Goal: Task Accomplishment & Management: Complete application form

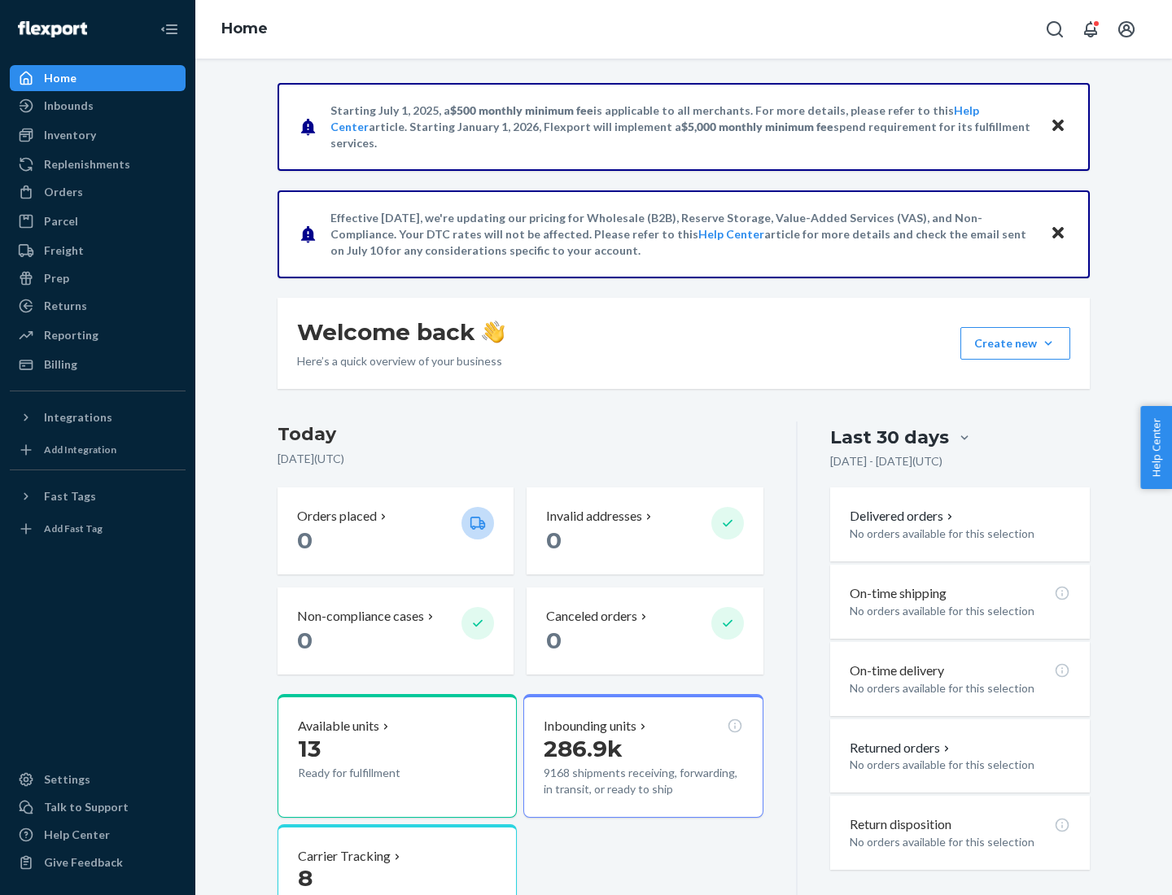
click at [1049, 344] on button "Create new Create new inbound Create new order Create new product" at bounding box center [1016, 343] width 110 height 33
click at [98, 106] on div "Inbounds" at bounding box center [97, 105] width 173 height 23
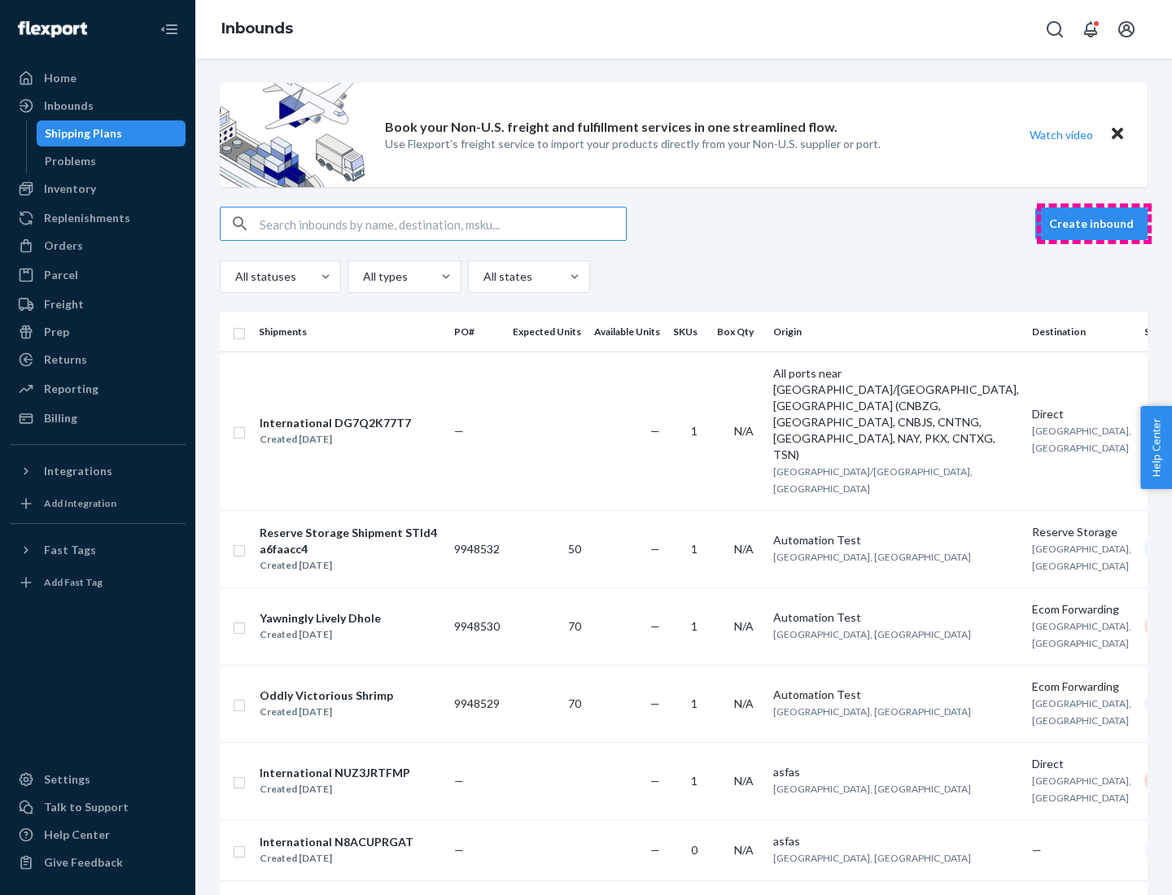
click at [1094, 224] on button "Create inbound" at bounding box center [1092, 224] width 112 height 33
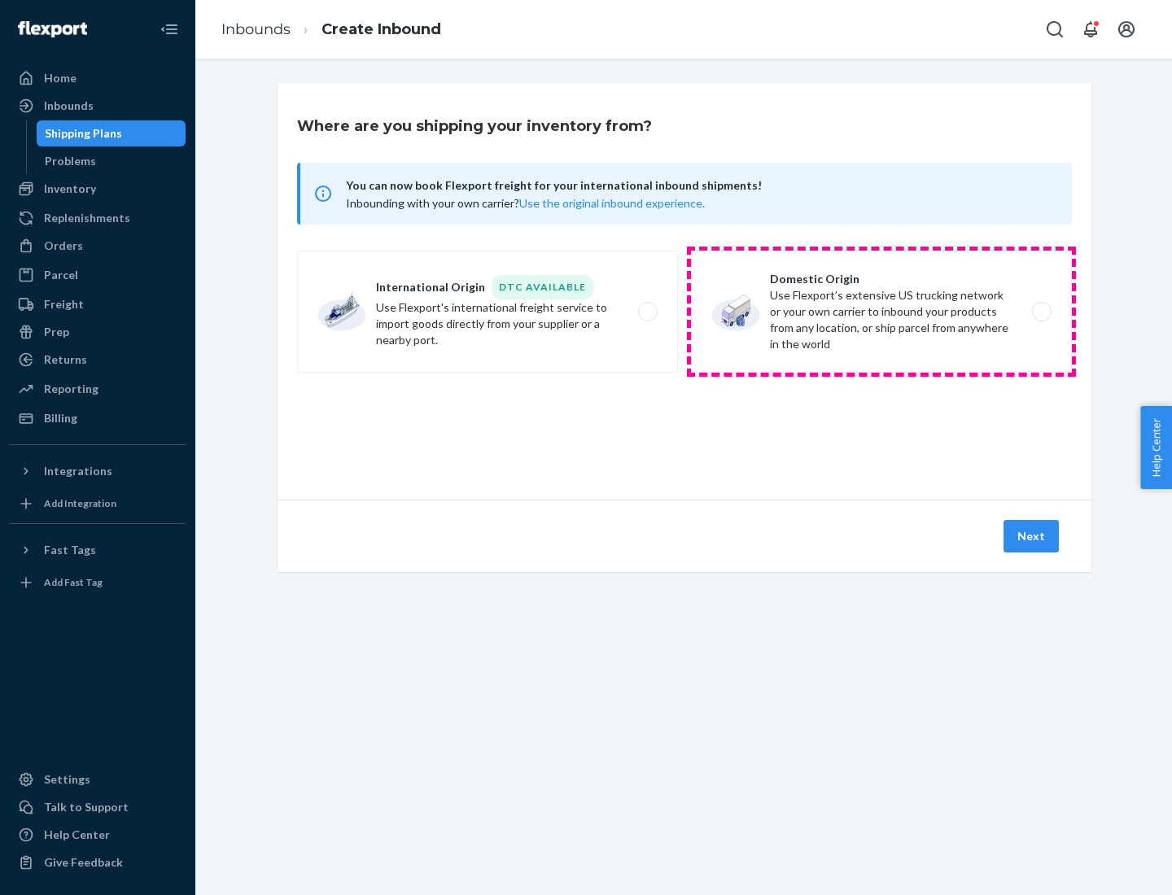
click at [882, 312] on label "Domestic Origin Use Flexport’s extensive US trucking network or your own carrie…" at bounding box center [881, 312] width 381 height 122
click at [1041, 312] on input "Domestic Origin Use Flexport’s extensive US trucking network or your own carrie…" at bounding box center [1046, 312] width 11 height 11
radio input "true"
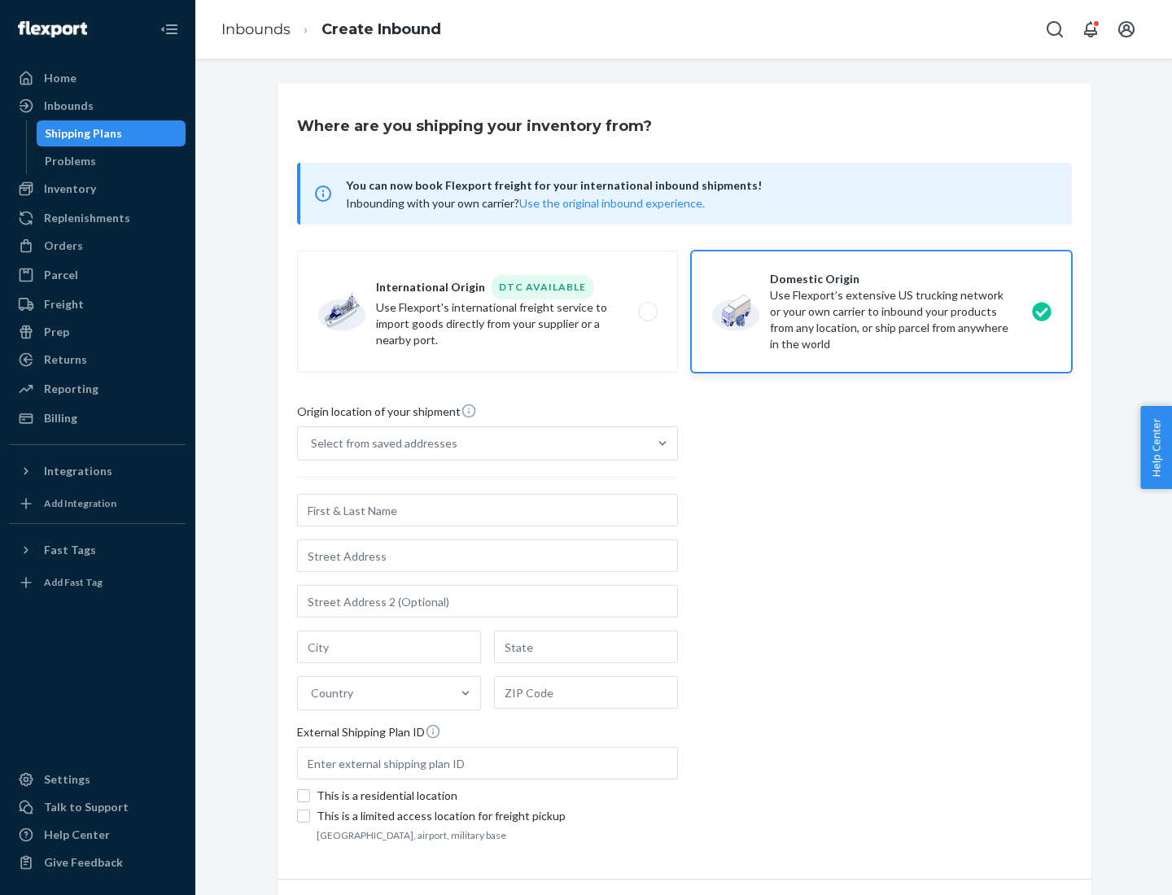
click at [380, 444] on div "Select from saved addresses" at bounding box center [384, 444] width 147 height 16
click at [313, 444] on input "Select from saved addresses" at bounding box center [312, 444] width 2 height 16
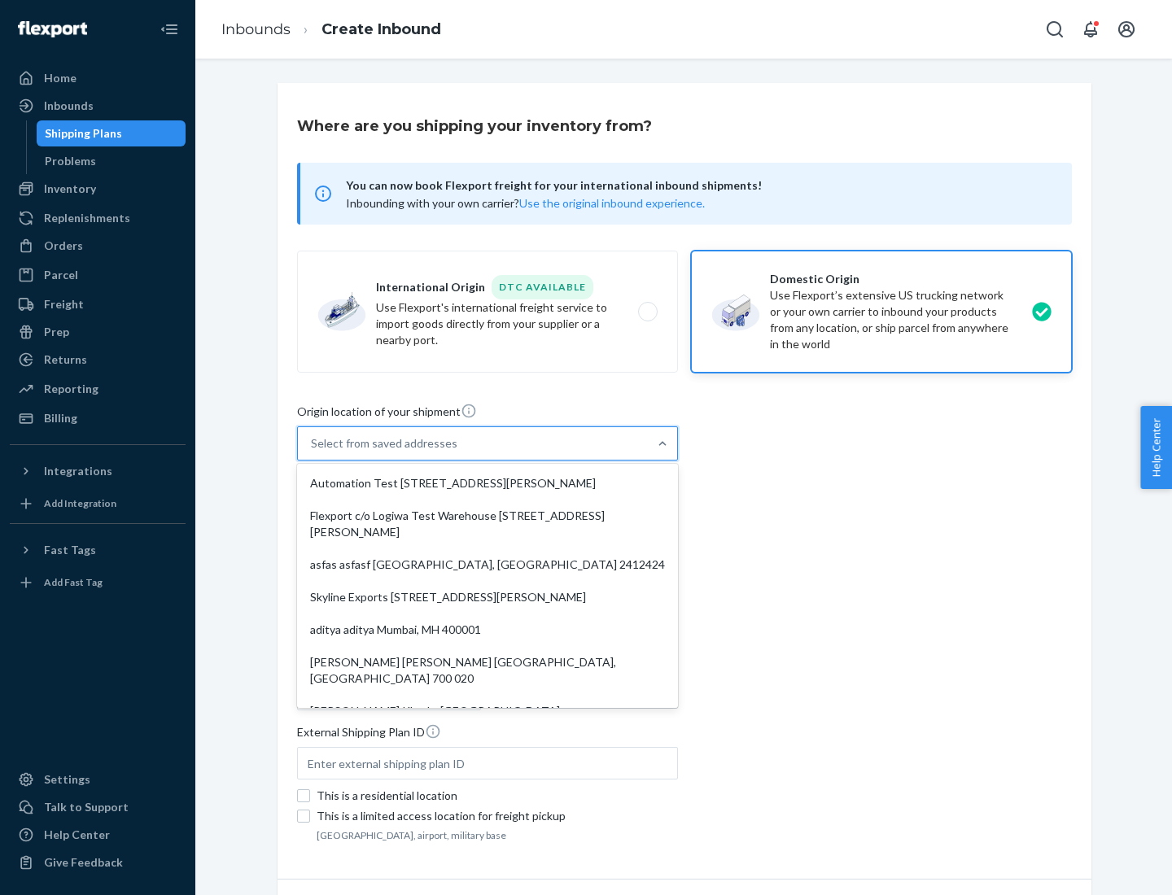
scroll to position [7, 0]
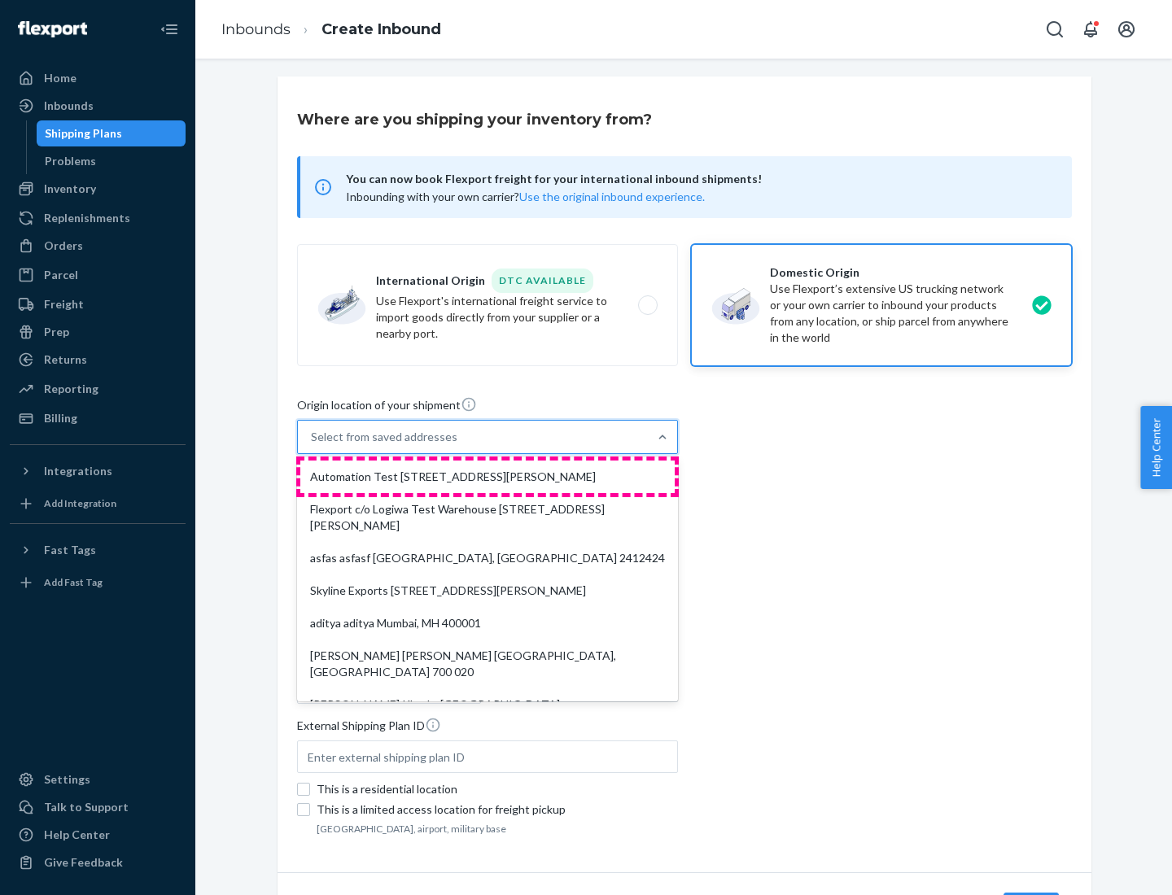
click at [488, 477] on div "Automation Test [STREET_ADDRESS][PERSON_NAME]" at bounding box center [487, 477] width 374 height 33
click at [313, 445] on input "option Automation Test [STREET_ADDRESS][PERSON_NAME]. 9 results available. Use …" at bounding box center [312, 437] width 2 height 16
type input "Automation Test"
type input "9th Floor"
type input "[GEOGRAPHIC_DATA]"
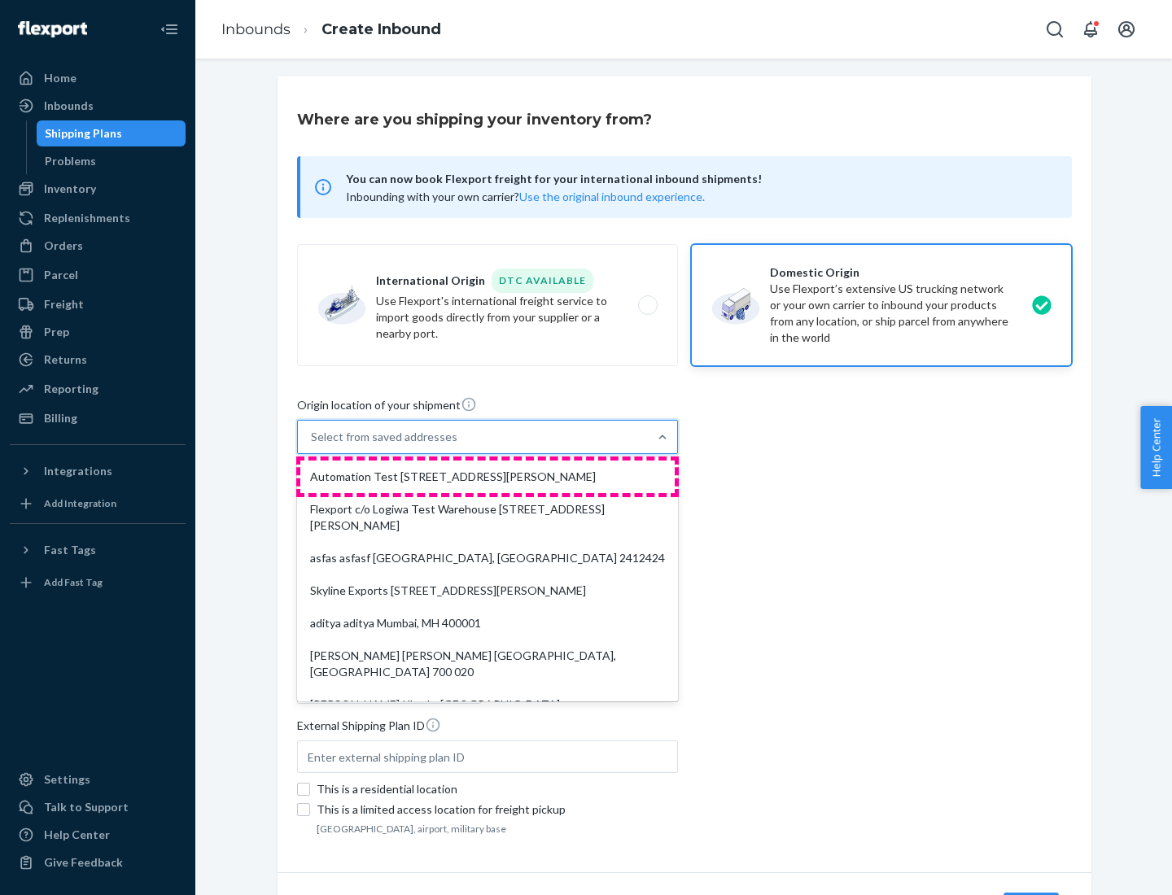
type input "CA"
type input "94104"
type input "[STREET_ADDRESS][PERSON_NAME]"
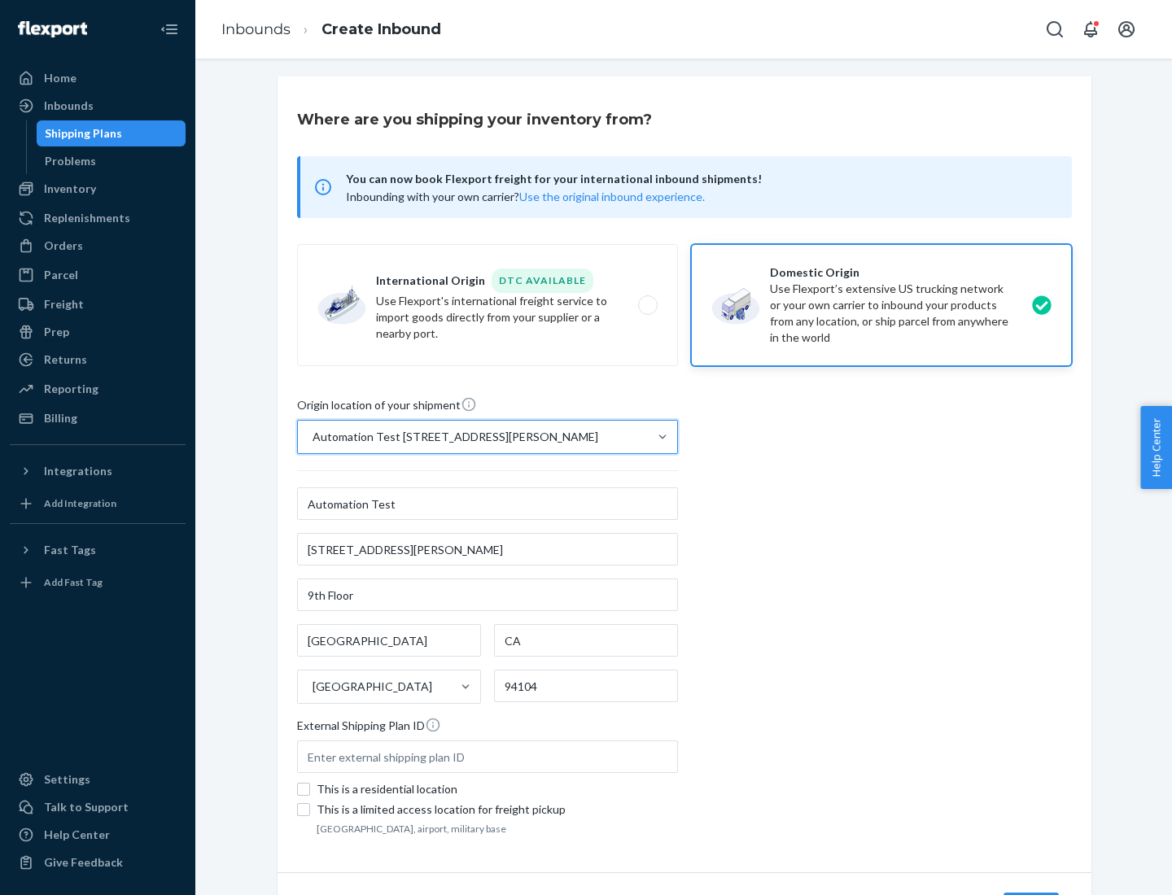
scroll to position [95, 0]
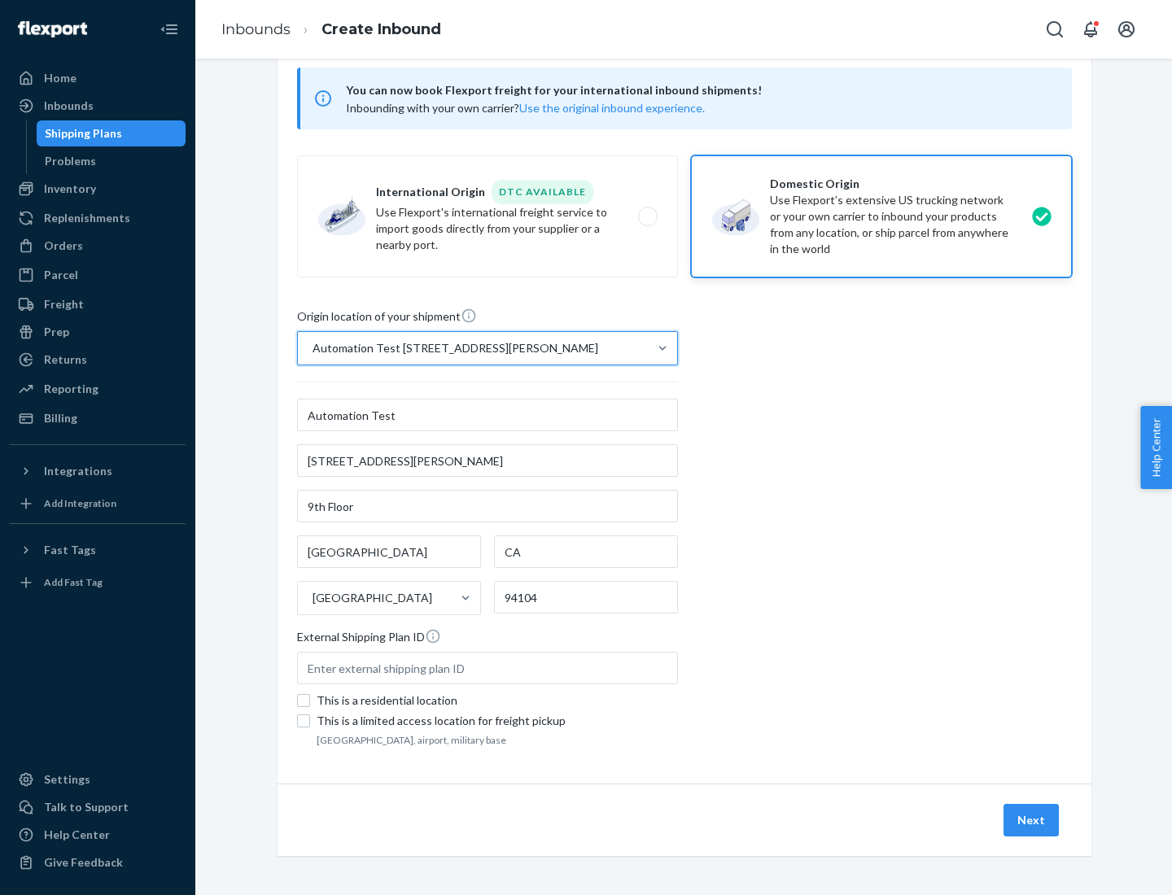
click at [1032, 821] on button "Next" at bounding box center [1031, 820] width 55 height 33
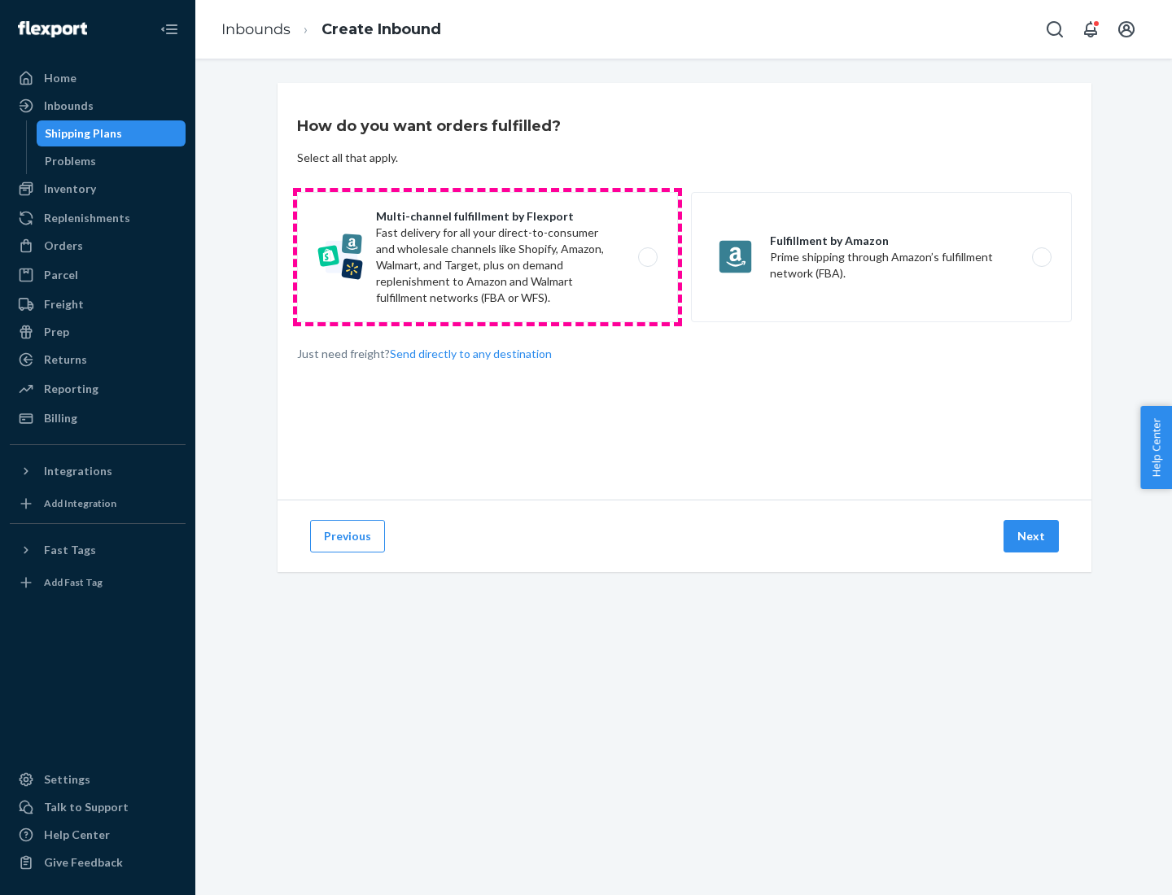
click at [488, 257] on label "Multi-channel fulfillment by Flexport Fast delivery for all your direct-to-cons…" at bounding box center [487, 257] width 381 height 130
click at [647, 257] on input "Multi-channel fulfillment by Flexport Fast delivery for all your direct-to-cons…" at bounding box center [652, 257] width 11 height 11
radio input "true"
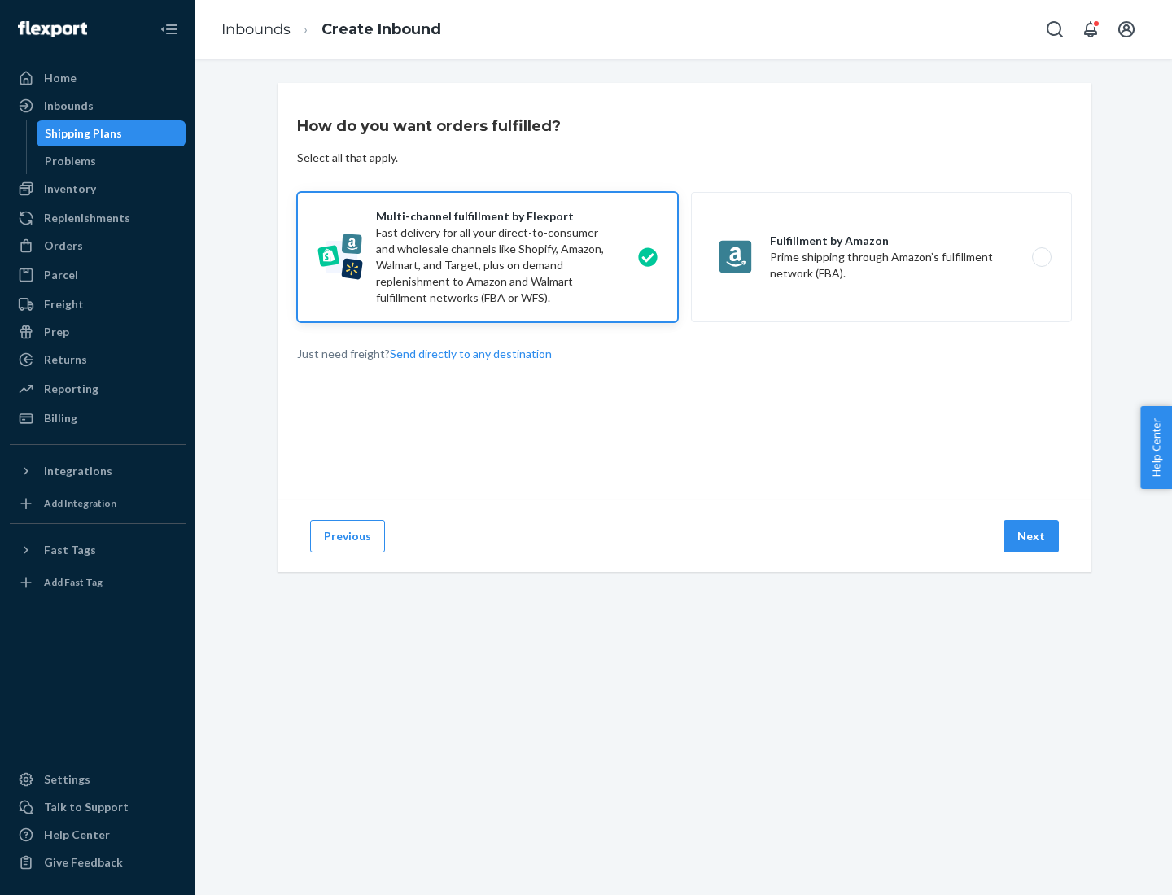
click at [1032, 536] on button "Next" at bounding box center [1031, 536] width 55 height 33
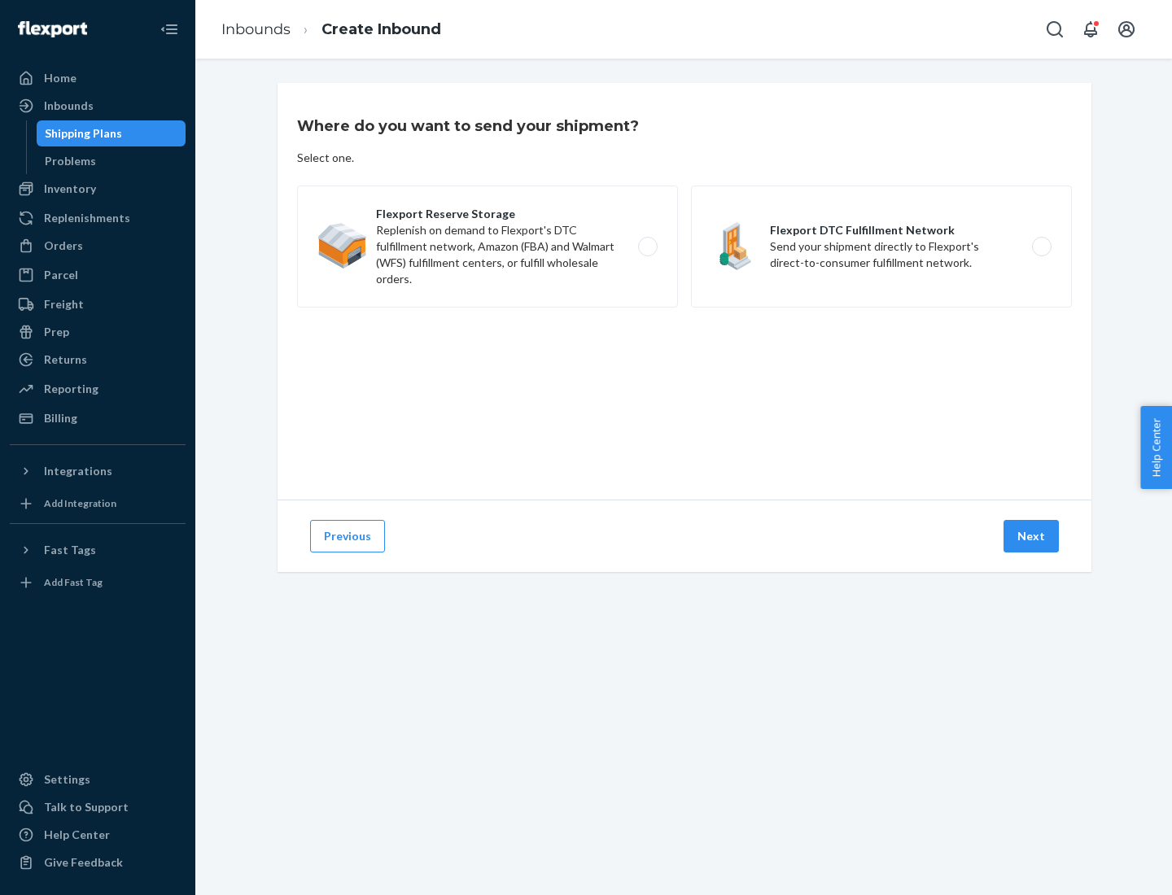
click at [882, 247] on label "Flexport DTC Fulfillment Network Send your shipment directly to Flexport's dire…" at bounding box center [881, 247] width 381 height 122
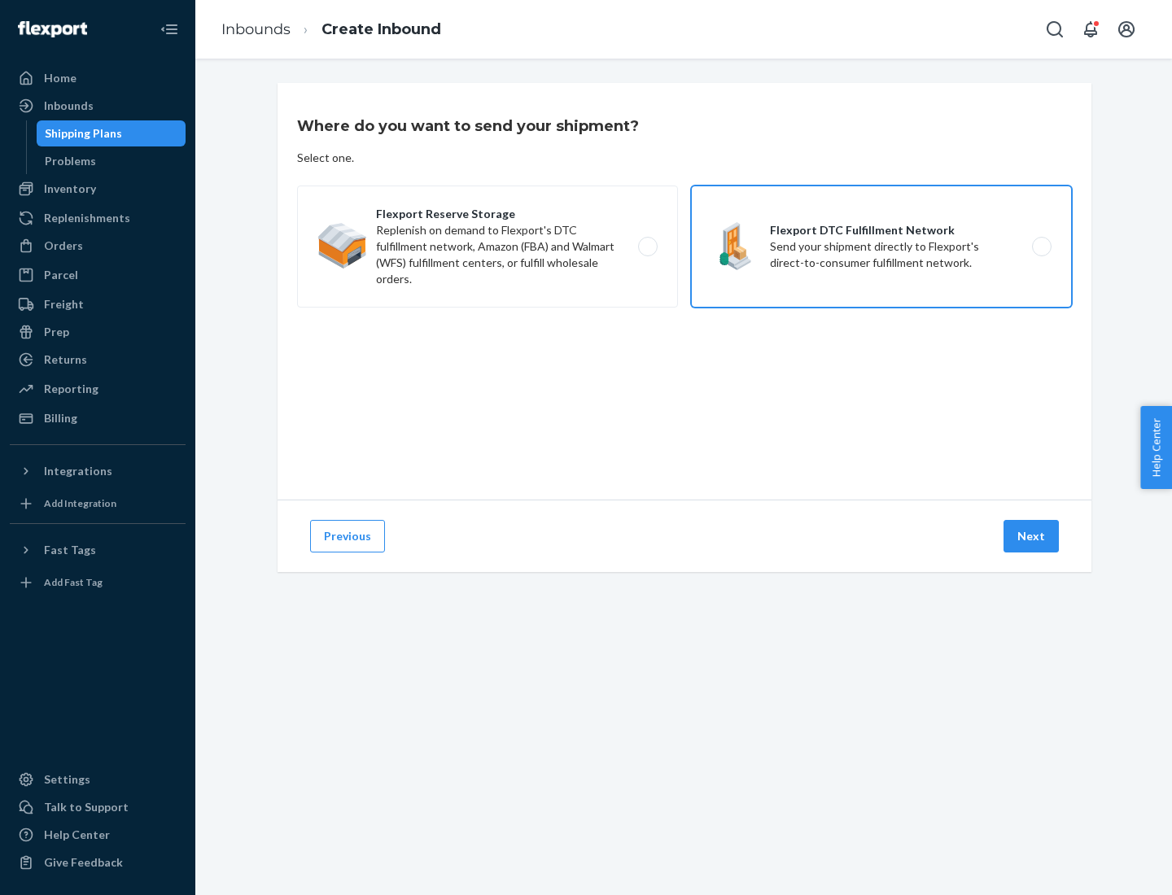
click at [1041, 247] on input "Flexport DTC Fulfillment Network Send your shipment directly to Flexport's dire…" at bounding box center [1046, 247] width 11 height 11
radio input "true"
click at [1032, 536] on button "Next" at bounding box center [1031, 536] width 55 height 33
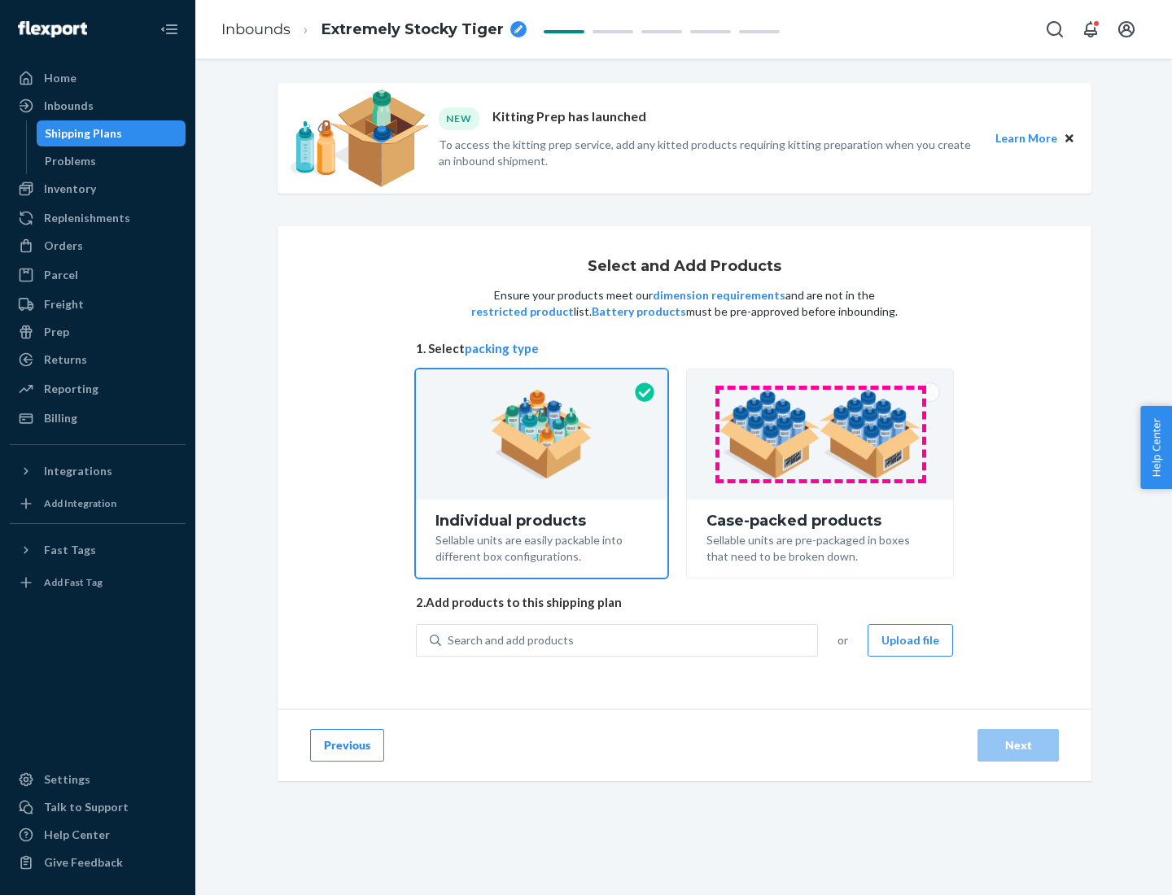
click at [821, 435] on img at bounding box center [820, 435] width 203 height 90
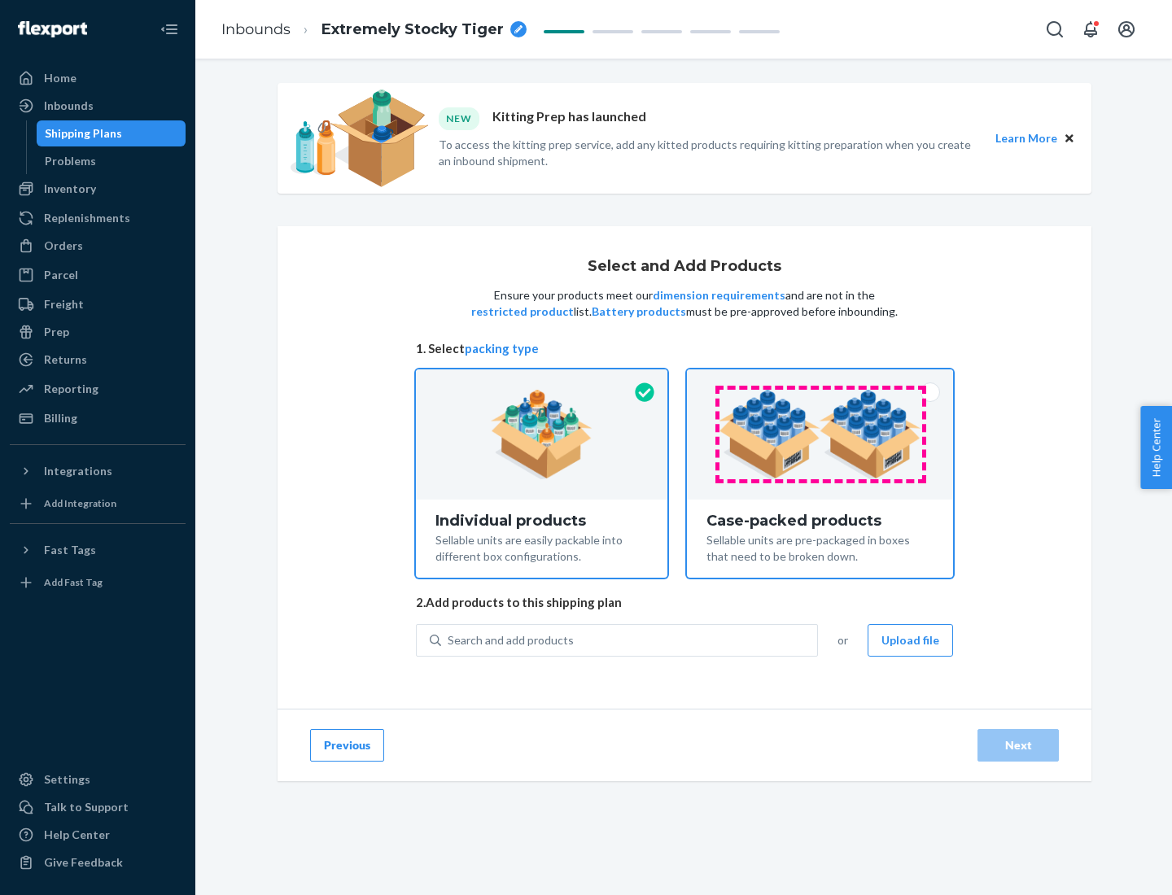
click at [821, 380] on input "Case-packed products Sellable units are pre-packaged in boxes that need to be b…" at bounding box center [820, 375] width 11 height 11
radio input "true"
radio input "false"
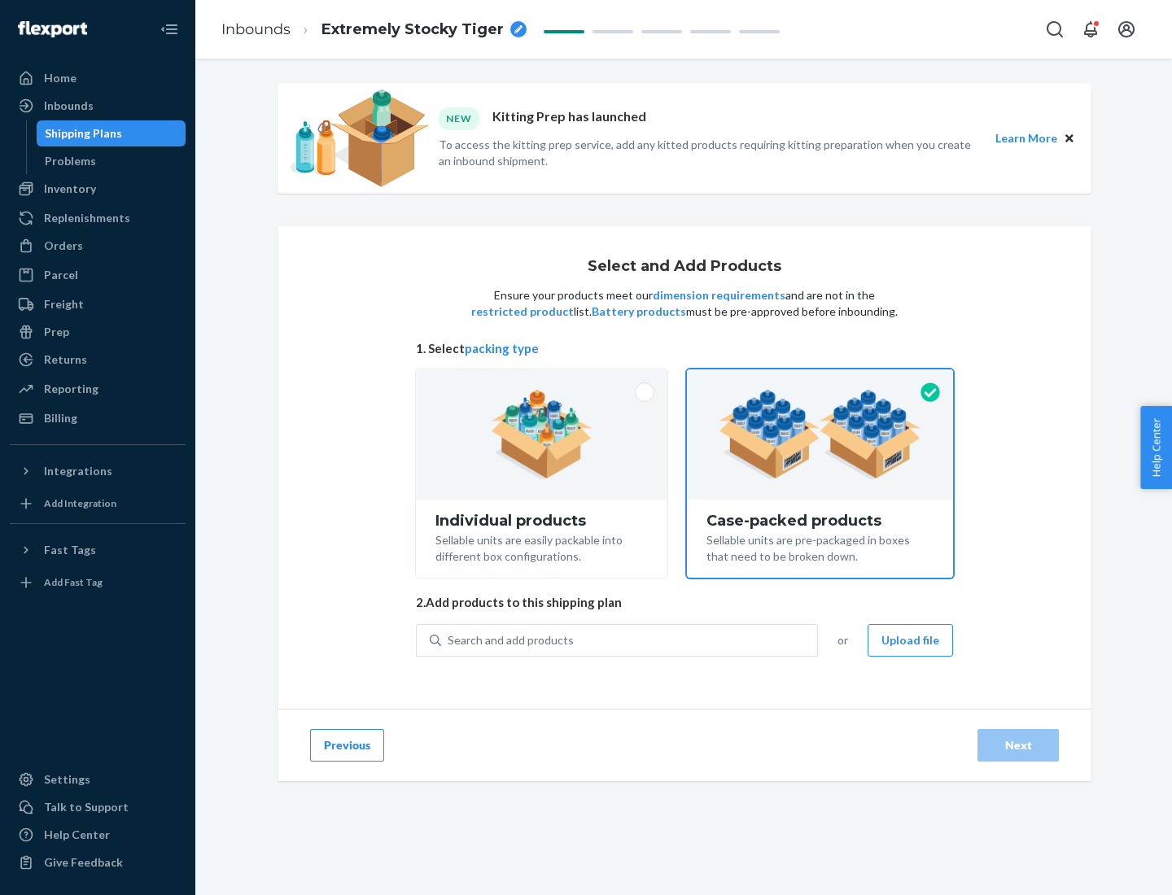
click at [630, 640] on div "Search and add products" at bounding box center [629, 640] width 376 height 29
click at [449, 640] on input "Search and add products" at bounding box center [449, 641] width 2 height 16
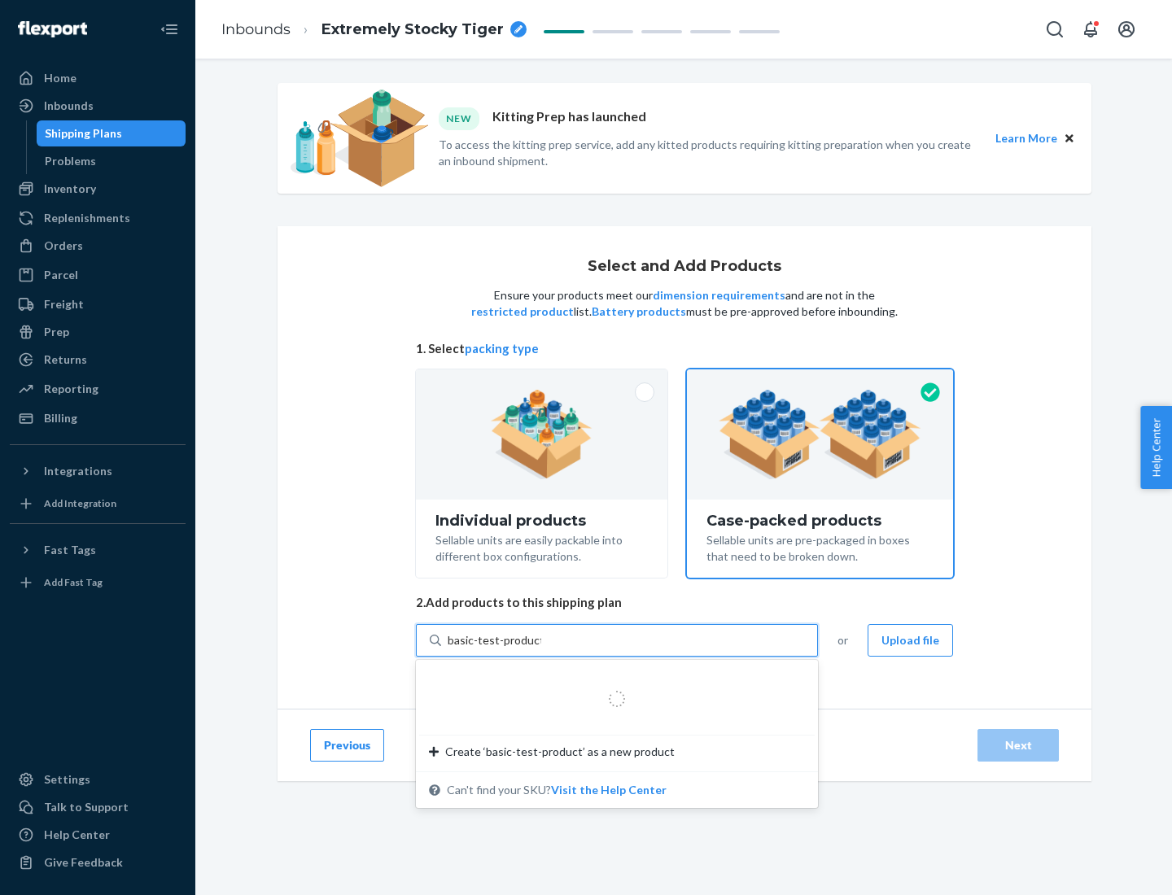
type input "basic-test-product-1"
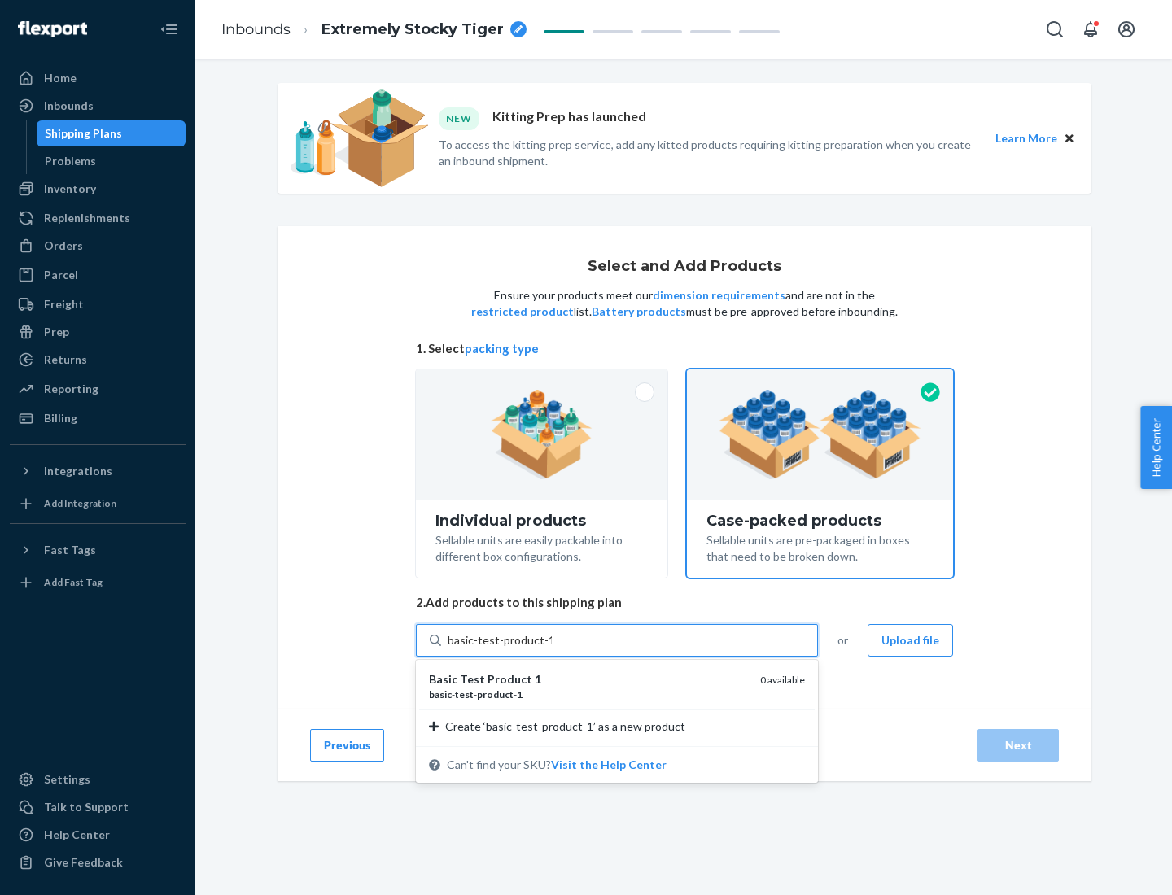
click at [589, 694] on div "basic - test - product - 1" at bounding box center [588, 695] width 318 height 14
click at [552, 649] on input "basic-test-product-1" at bounding box center [500, 641] width 104 height 16
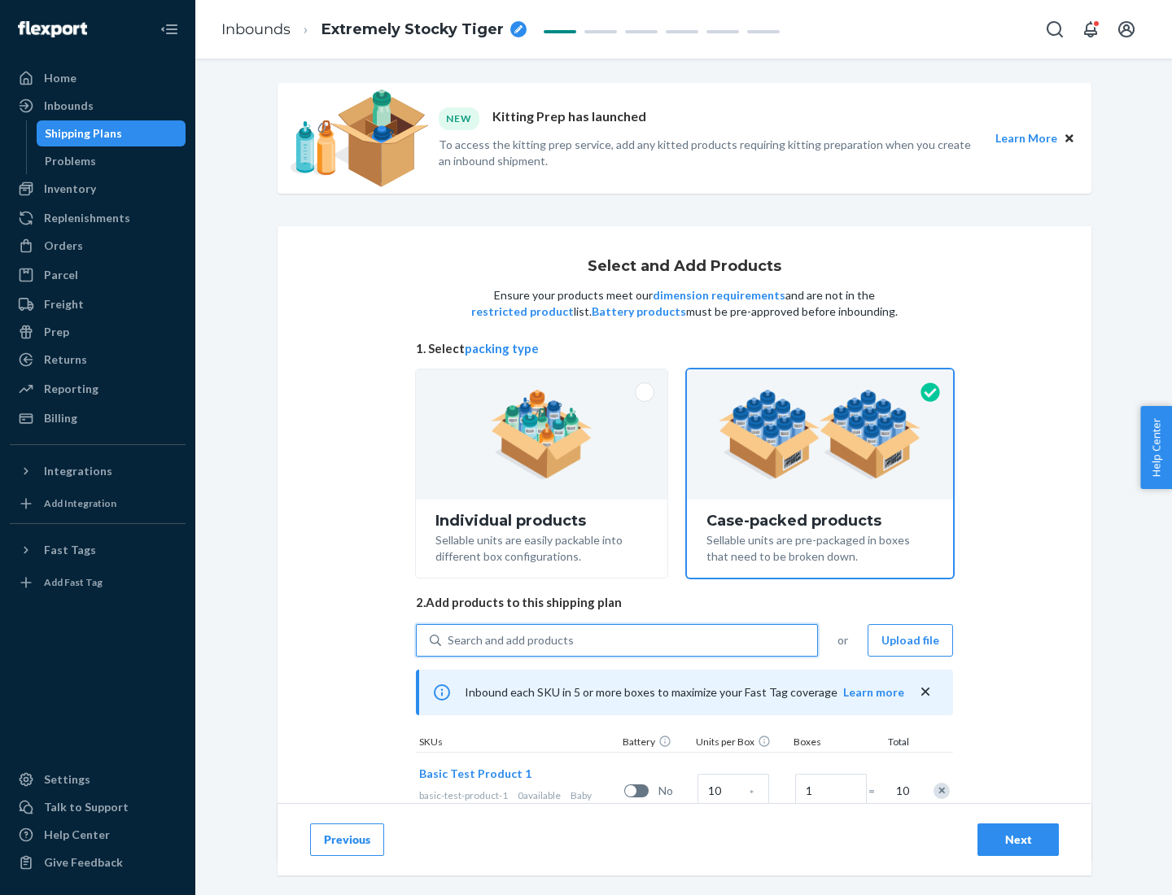
scroll to position [59, 0]
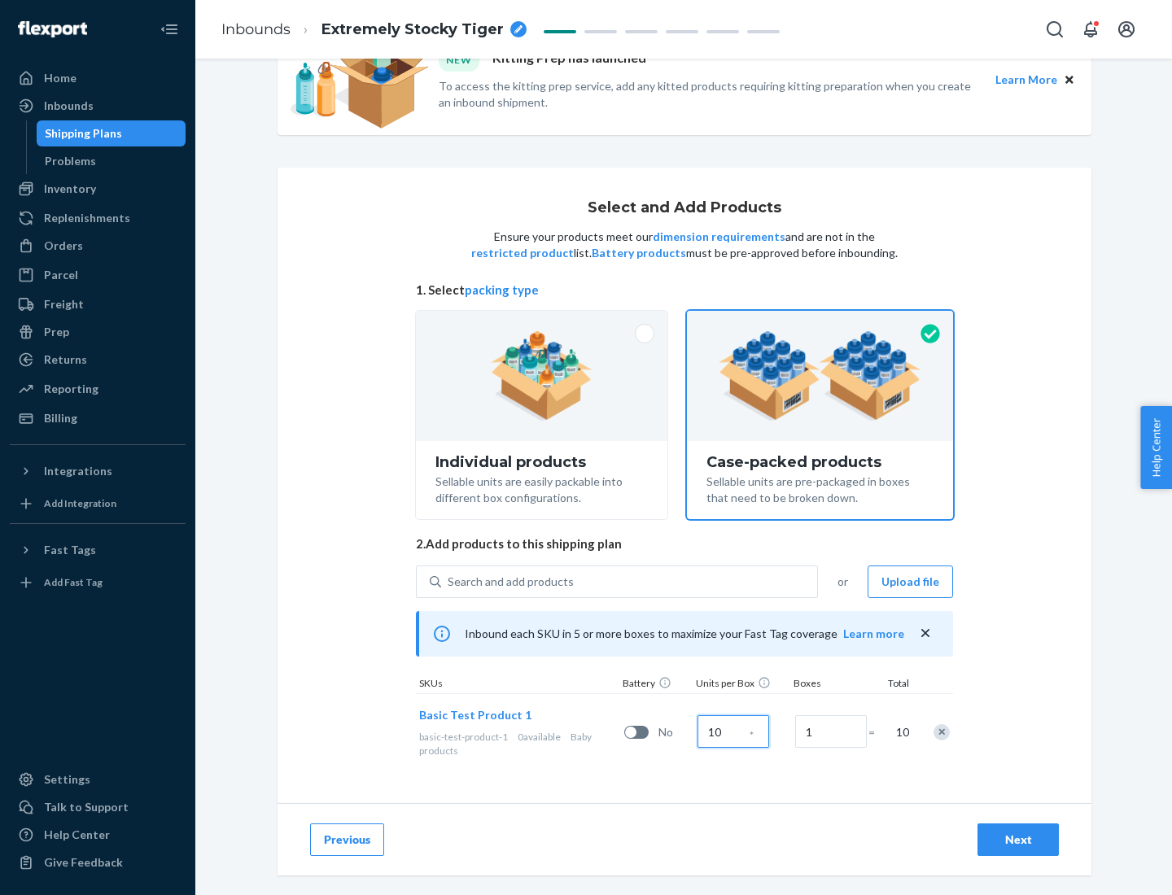
type input "10"
type input "7"
click at [1018, 840] on div "Next" at bounding box center [1019, 840] width 54 height 16
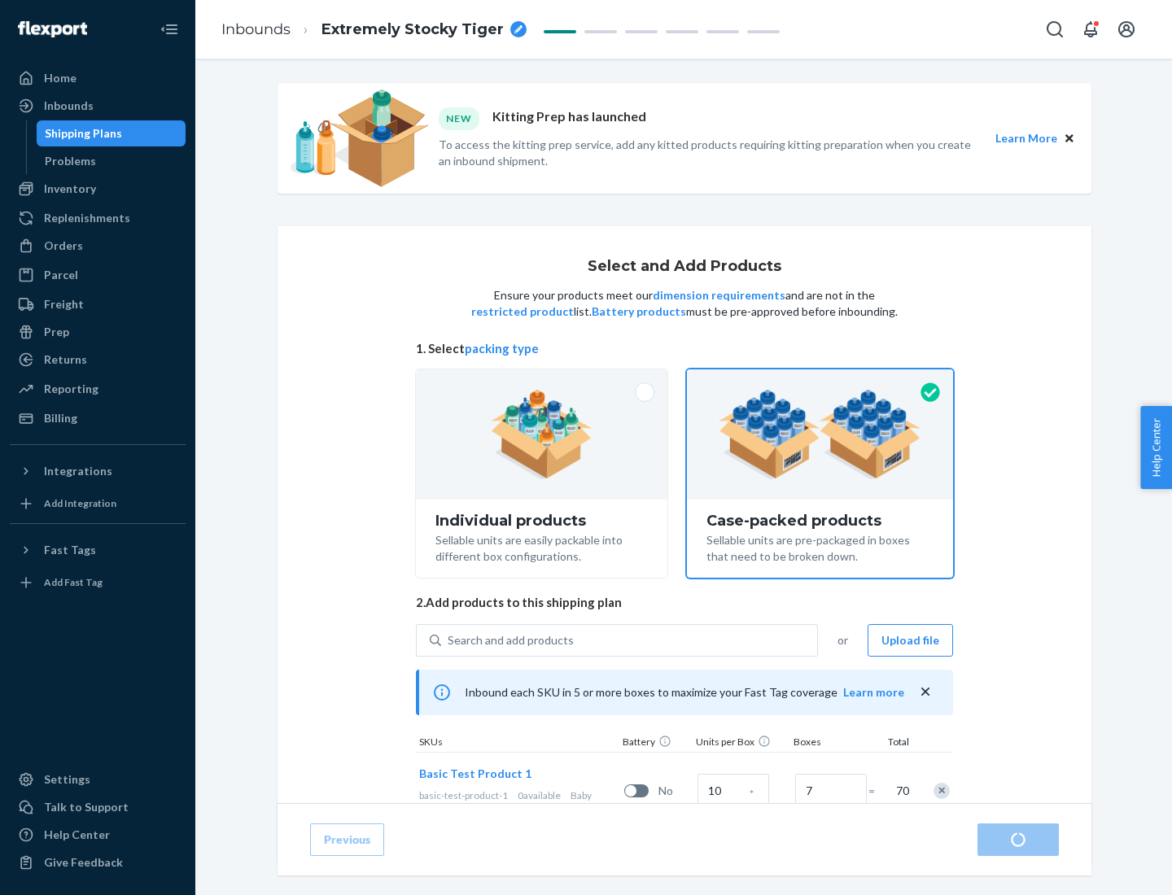
radio input "true"
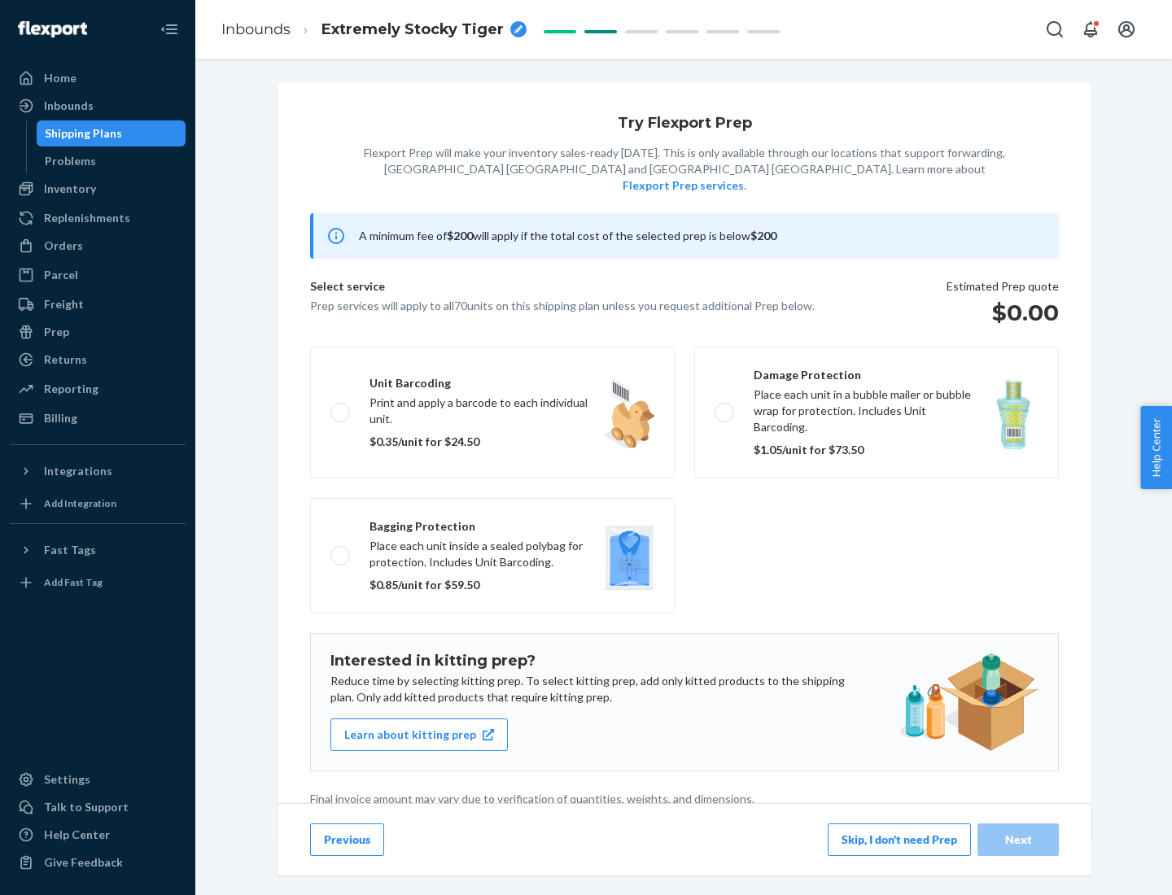
scroll to position [4, 0]
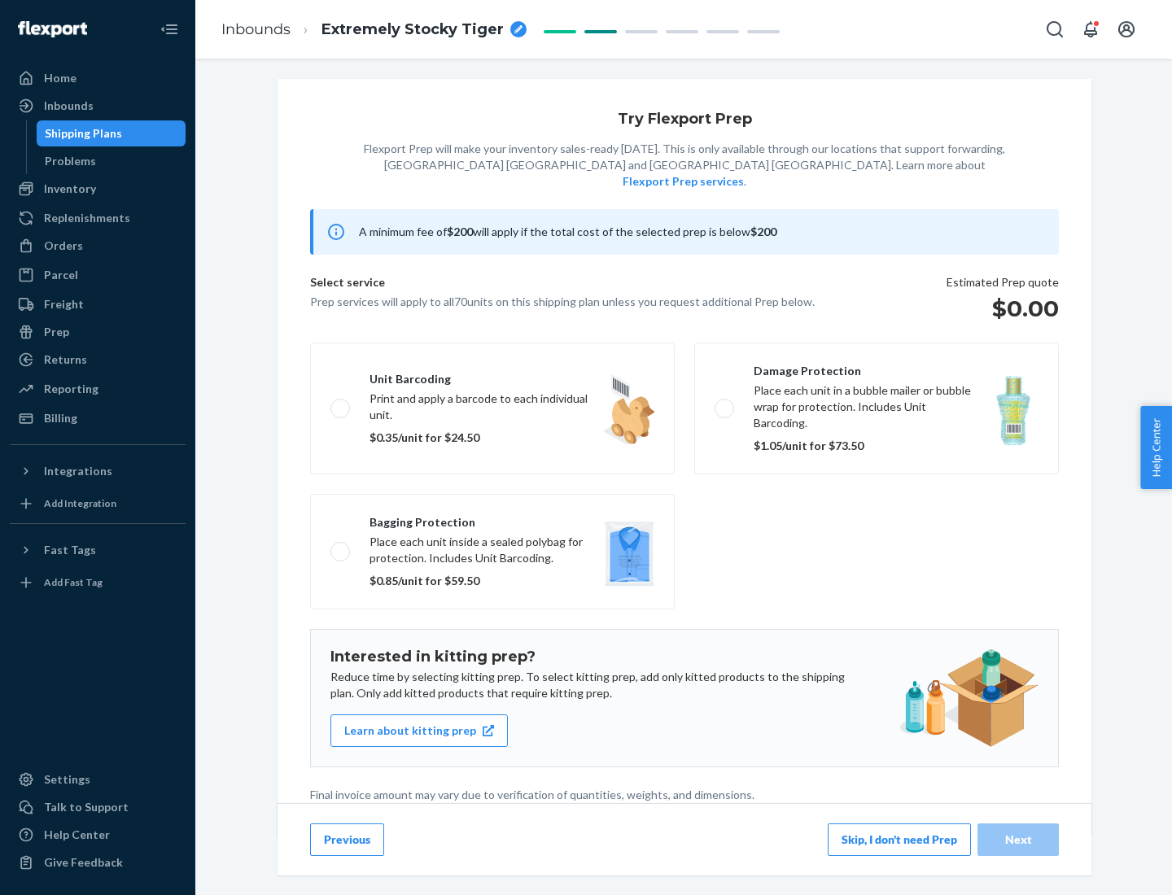
click at [493, 519] on label "Bagging protection Place each unit inside a sealed polybag for protection. Incl…" at bounding box center [492, 552] width 365 height 116
click at [341, 546] on input "Bagging protection Place each unit inside a sealed polybag for protection. Incl…" at bounding box center [336, 551] width 11 height 11
checkbox input "true"
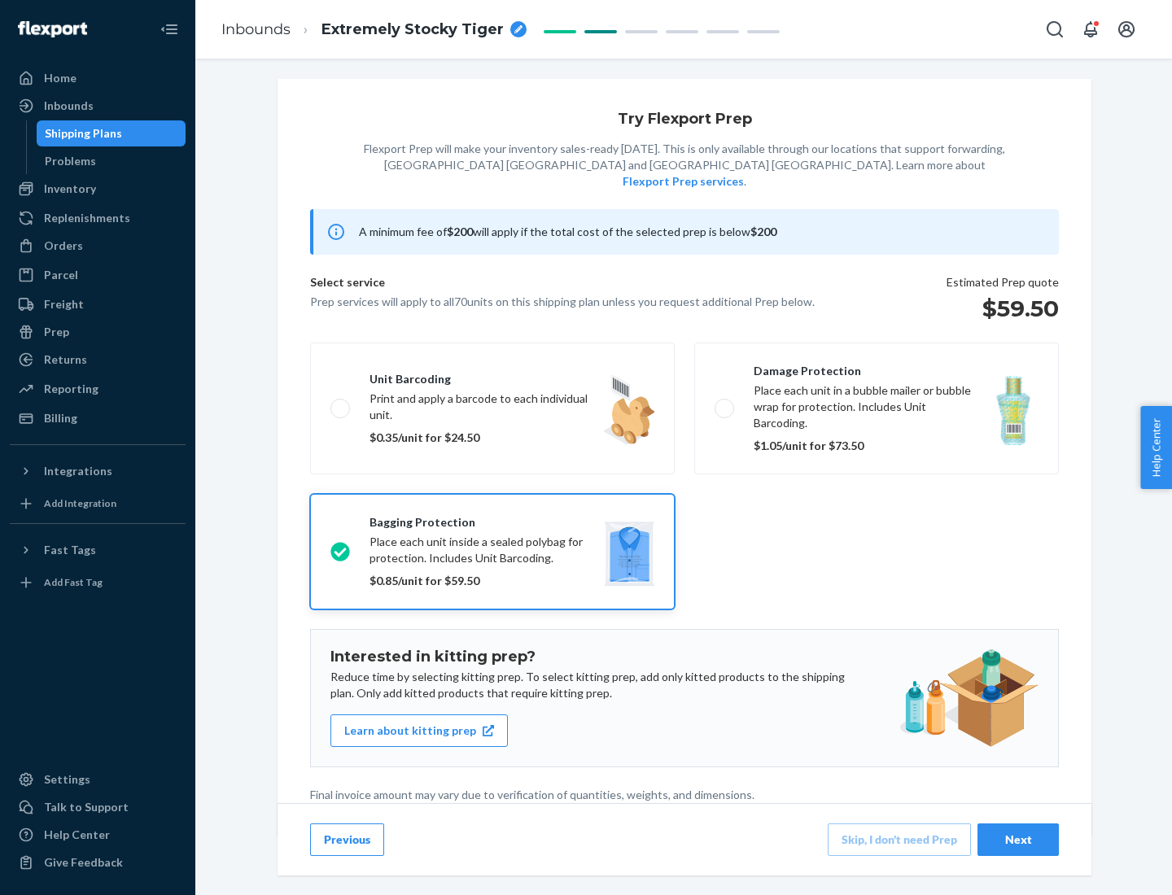
click at [1018, 839] on div "Next" at bounding box center [1019, 840] width 54 height 16
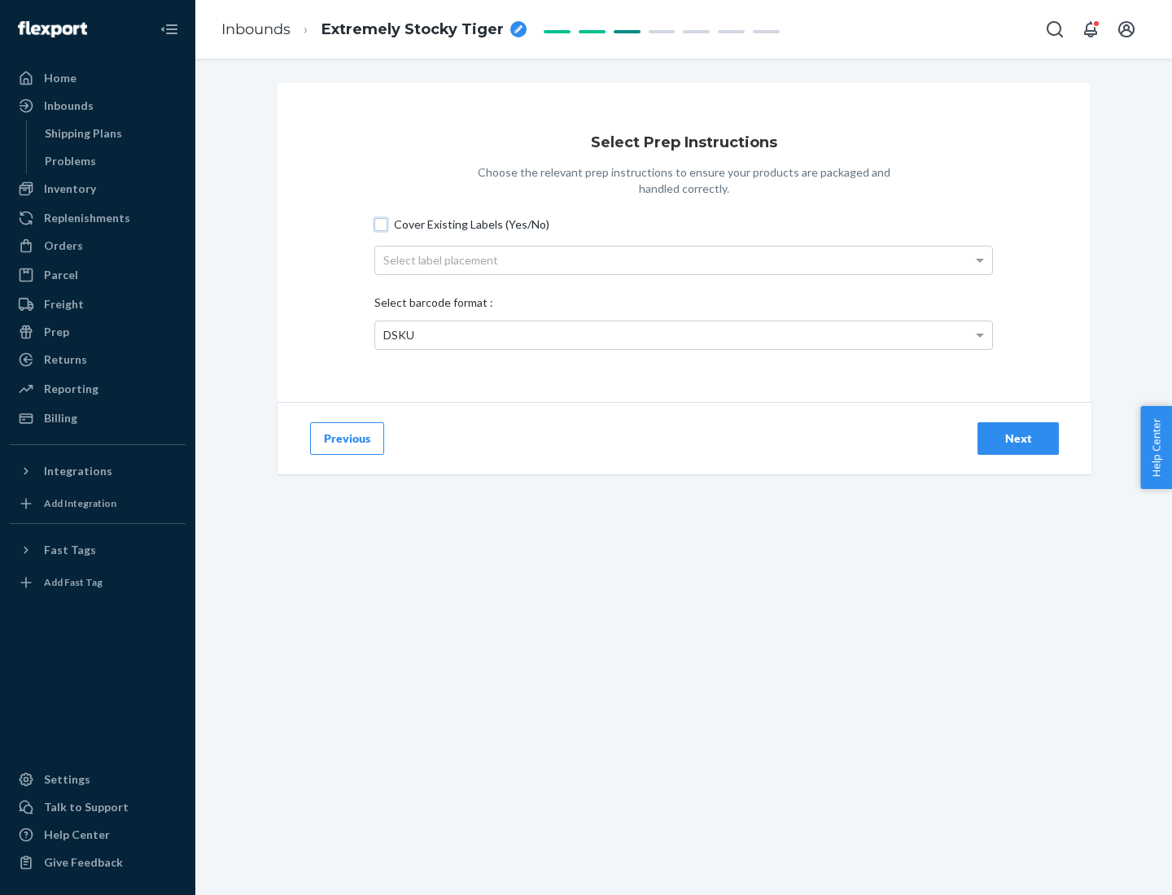
click at [381, 224] on input "Cover Existing Labels (Yes/No)" at bounding box center [380, 224] width 13 height 13
checkbox input "true"
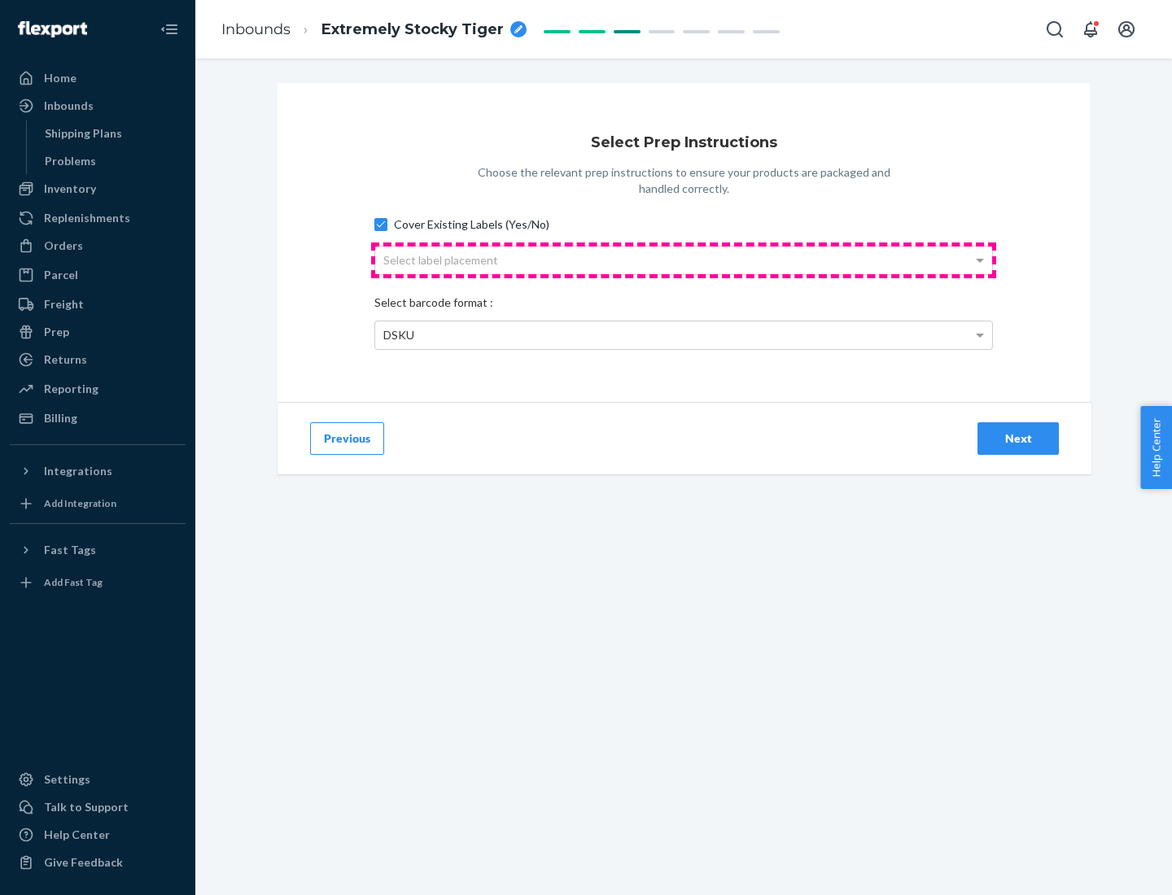
click at [684, 260] on div "Select label placement" at bounding box center [683, 261] width 617 height 28
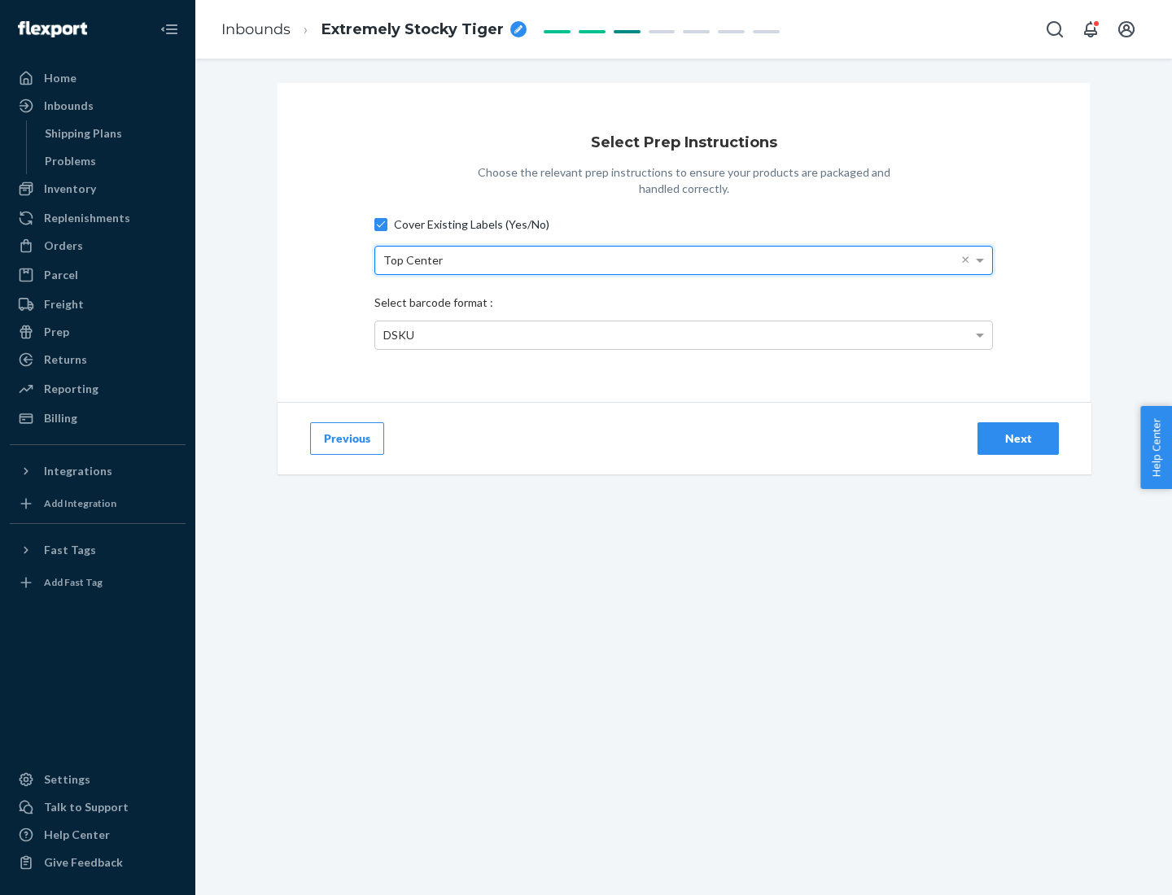
click at [684, 335] on div "DSKU" at bounding box center [683, 336] width 617 height 28
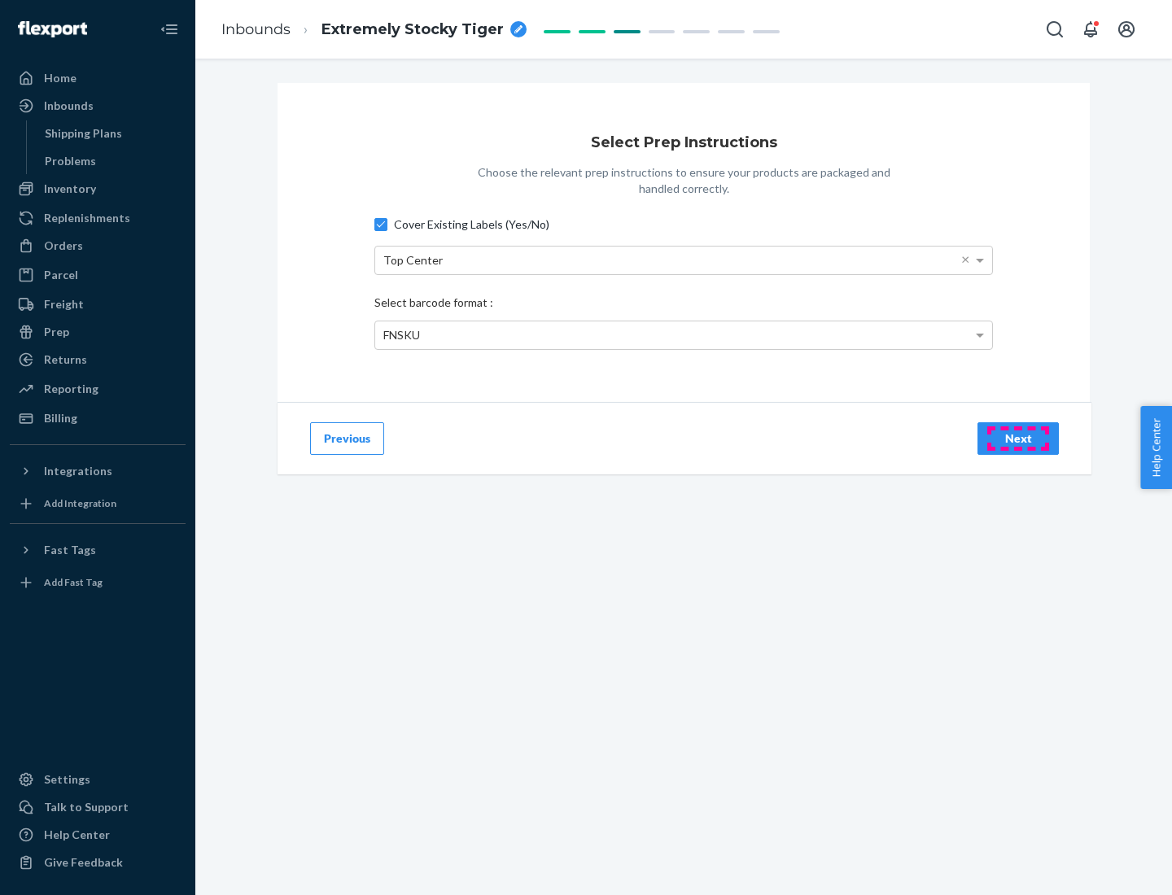
click at [1018, 438] on div "Next" at bounding box center [1019, 439] width 54 height 16
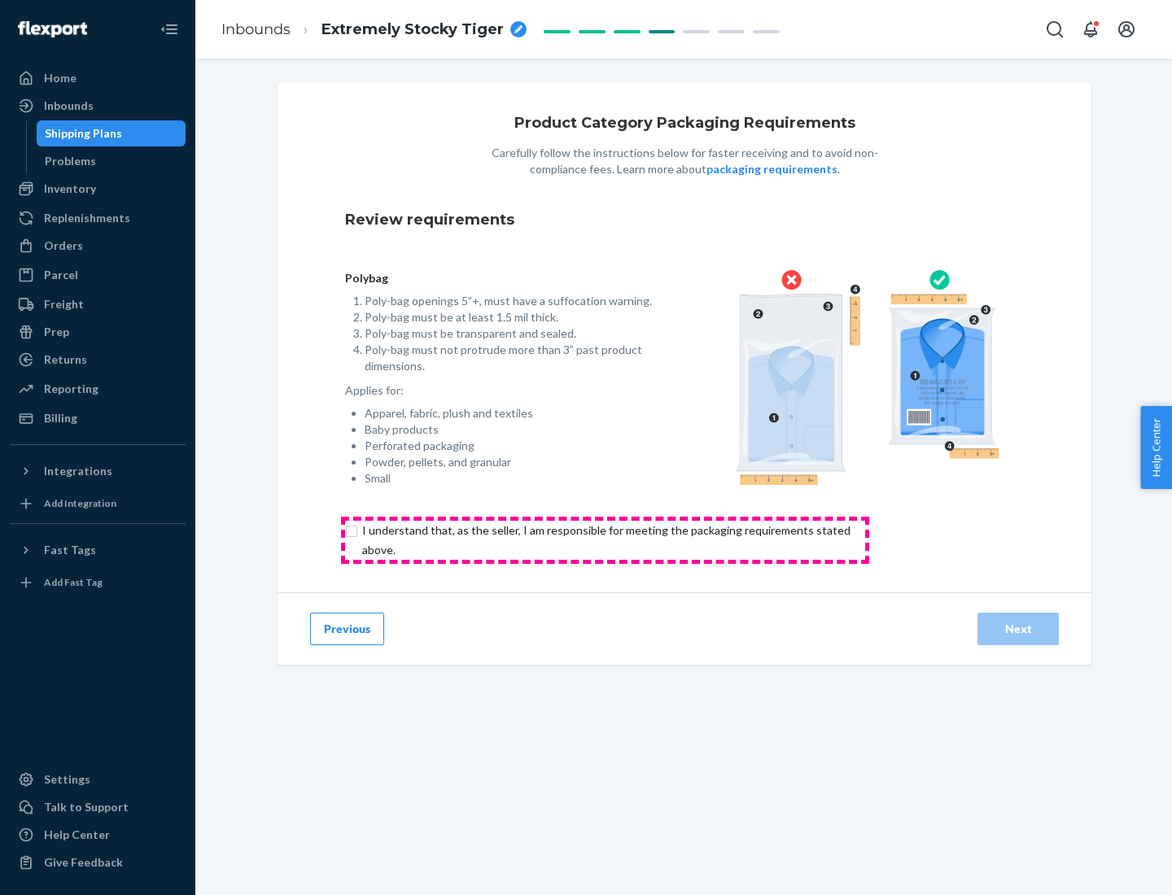
click at [605, 540] on input "checkbox" at bounding box center [615, 540] width 541 height 39
checkbox input "true"
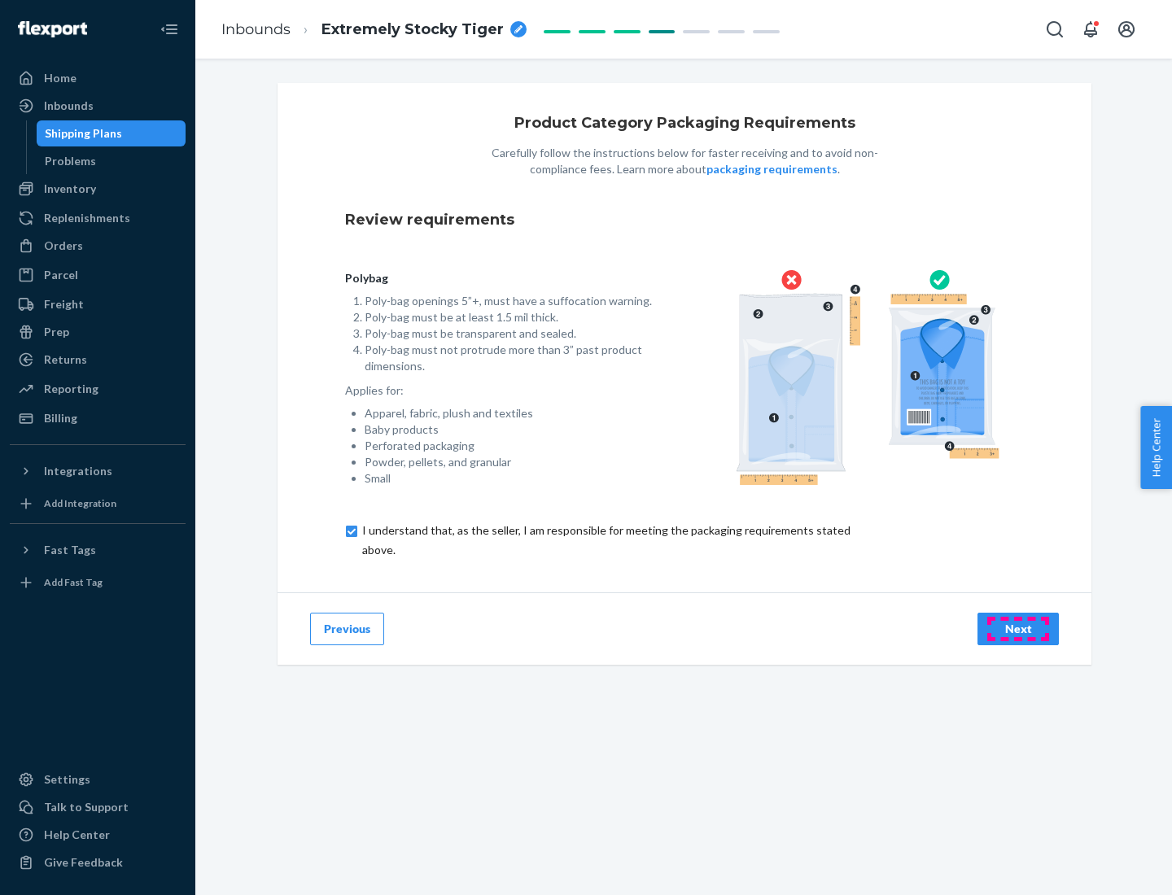
click at [1018, 628] on div "Next" at bounding box center [1019, 629] width 54 height 16
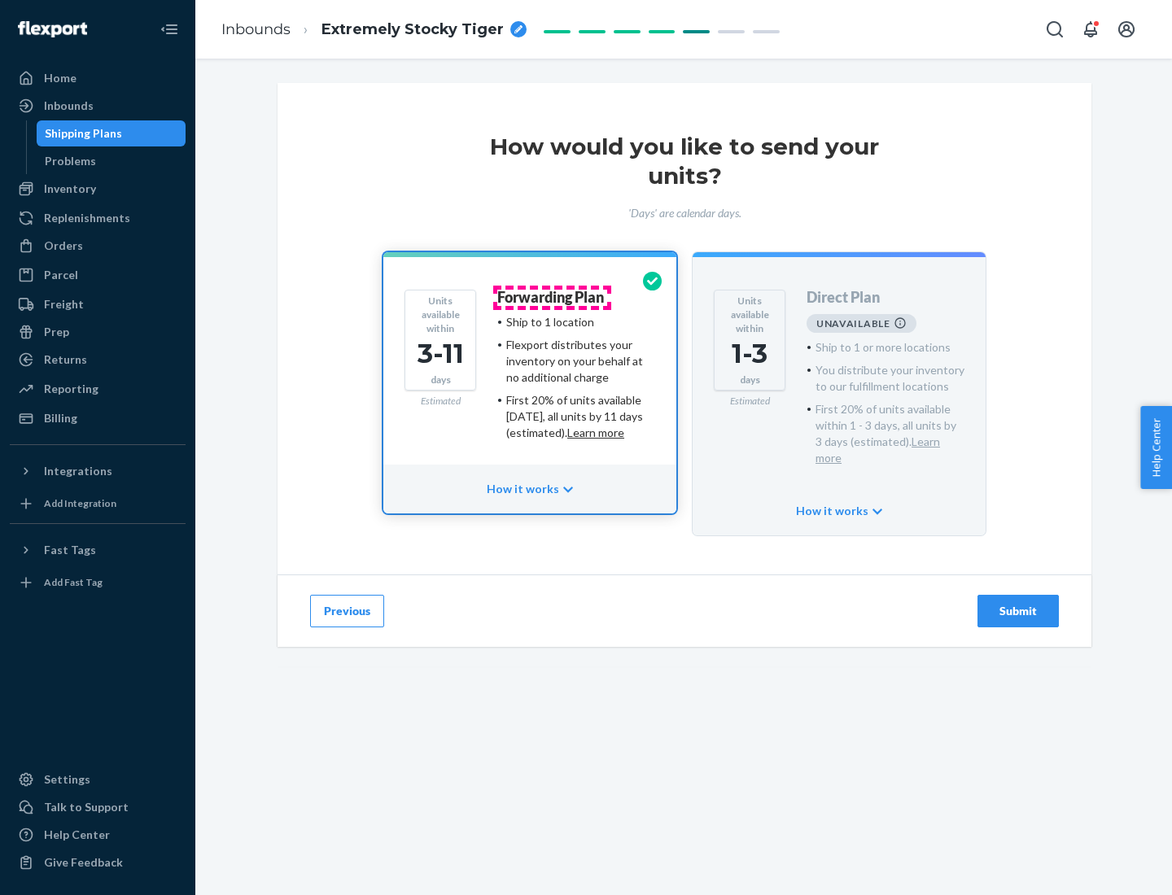
click at [552, 297] on h4 "Forwarding Plan" at bounding box center [550, 298] width 107 height 16
click at [1018, 603] on div "Submit" at bounding box center [1019, 611] width 54 height 16
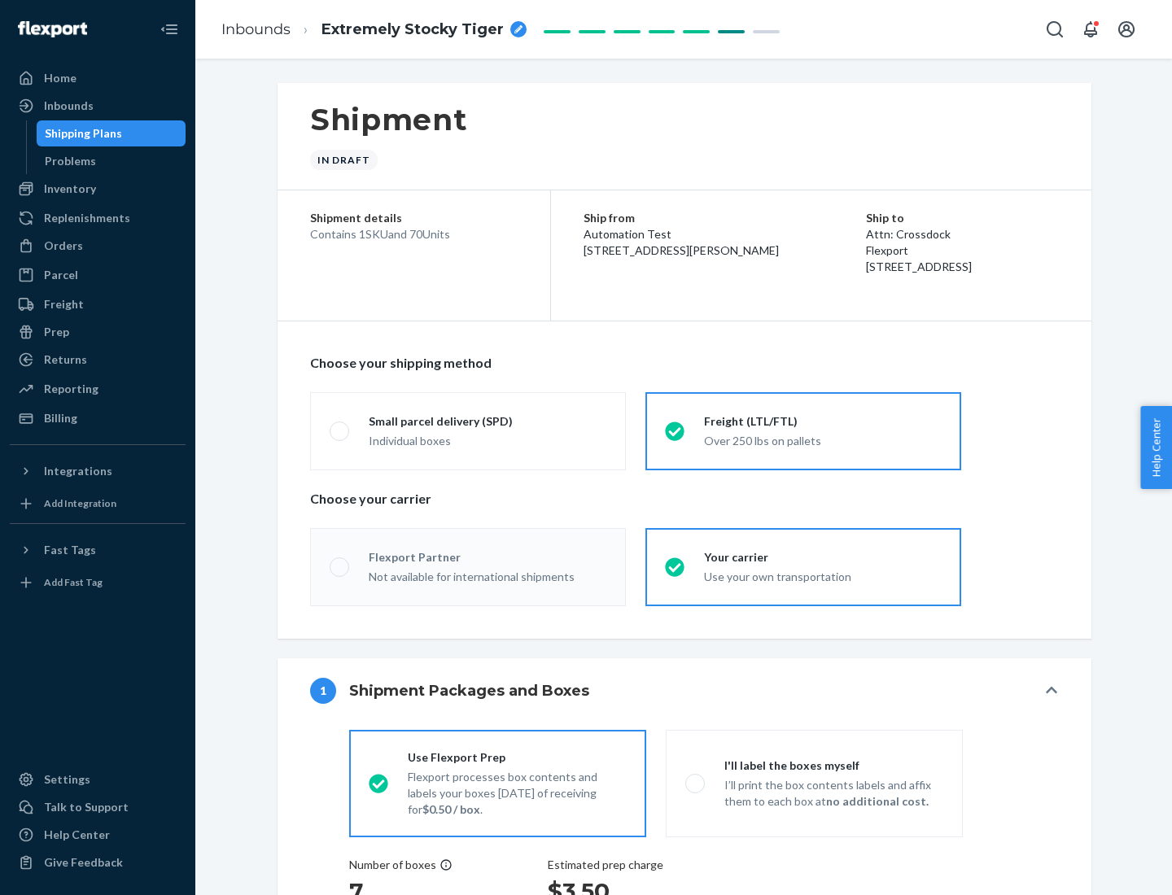
radio input "true"
radio input "false"
radio input "true"
radio input "false"
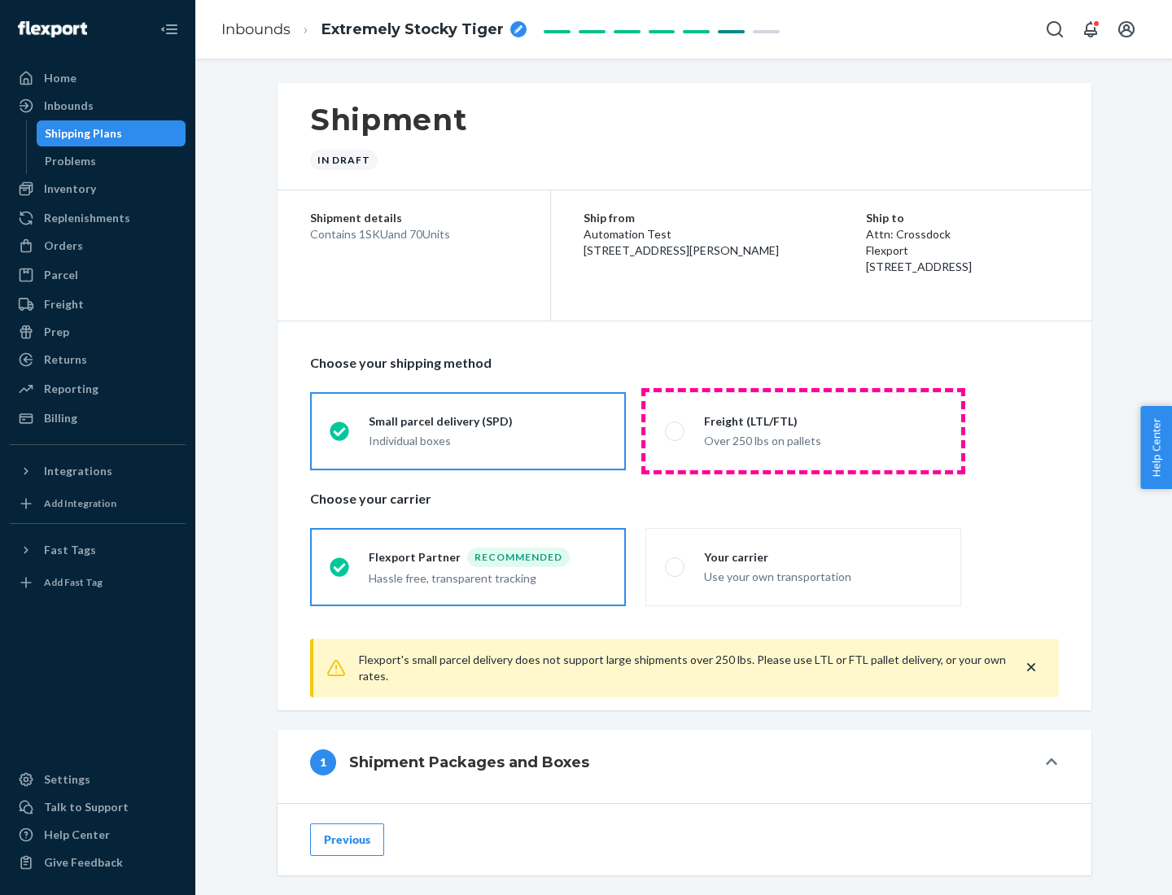
click at [803, 431] on div "Over 250 lbs on pallets" at bounding box center [823, 440] width 238 height 20
click at [676, 431] on input "Freight (LTL/FTL) Over 250 lbs on pallets" at bounding box center [670, 431] width 11 height 11
radio input "true"
radio input "false"
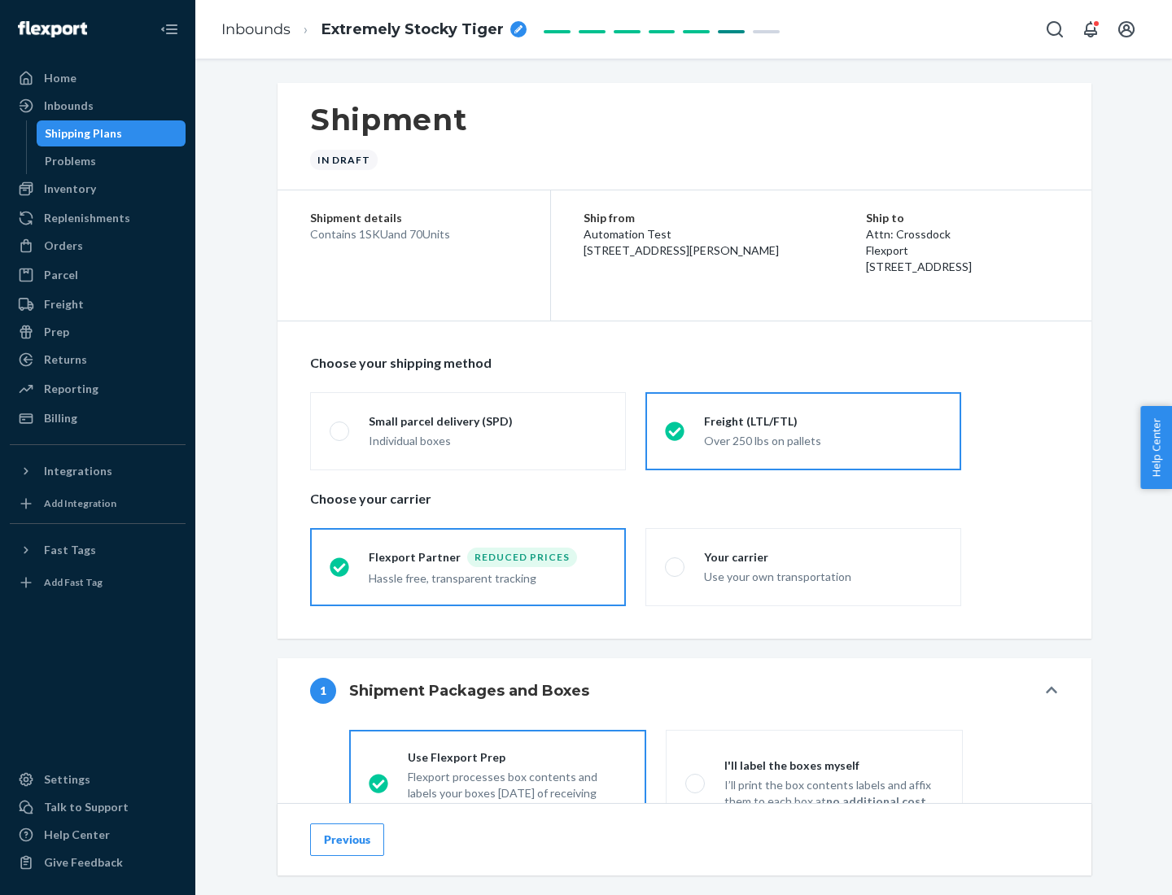
scroll to position [90, 0]
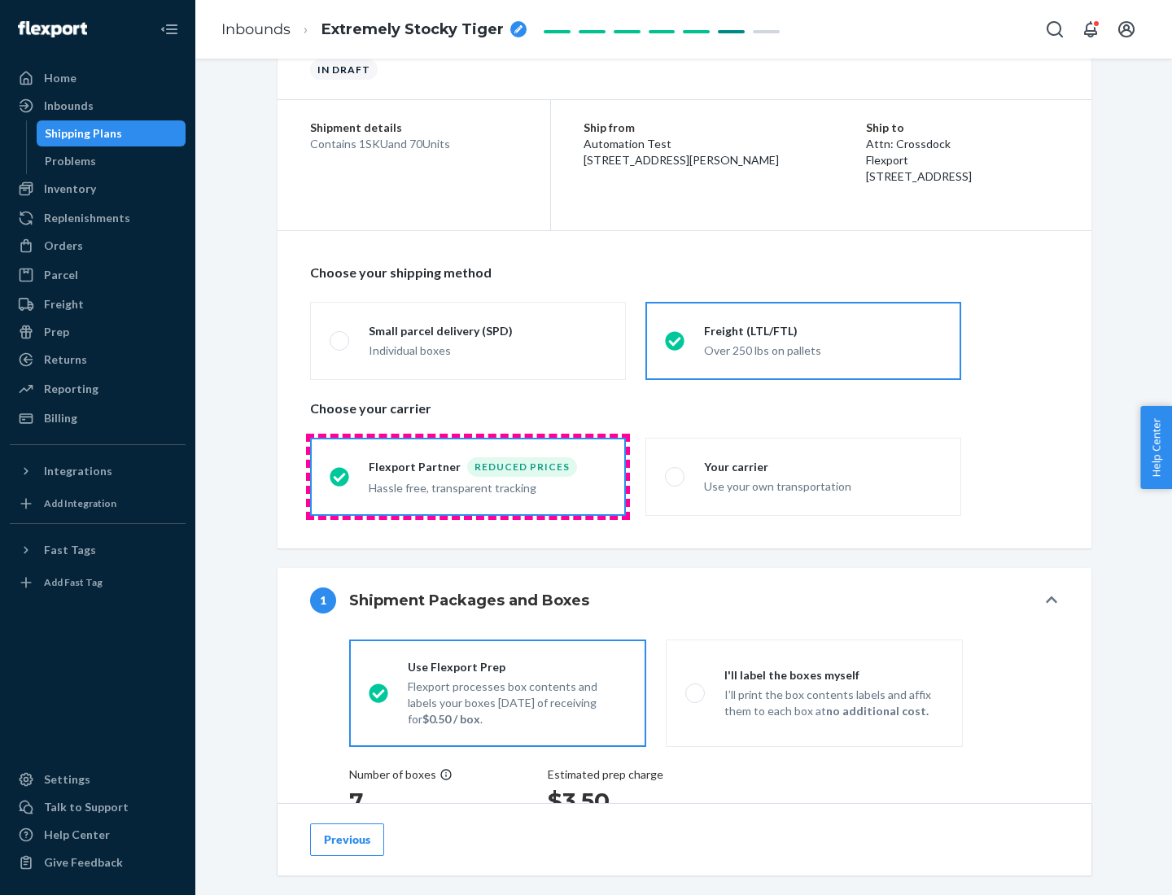
click at [468, 477] on div "Hassle free, transparent tracking" at bounding box center [488, 487] width 238 height 20
click at [340, 476] on input "Flexport Partner Reduced prices Hassle free, transparent tracking" at bounding box center [335, 476] width 11 height 11
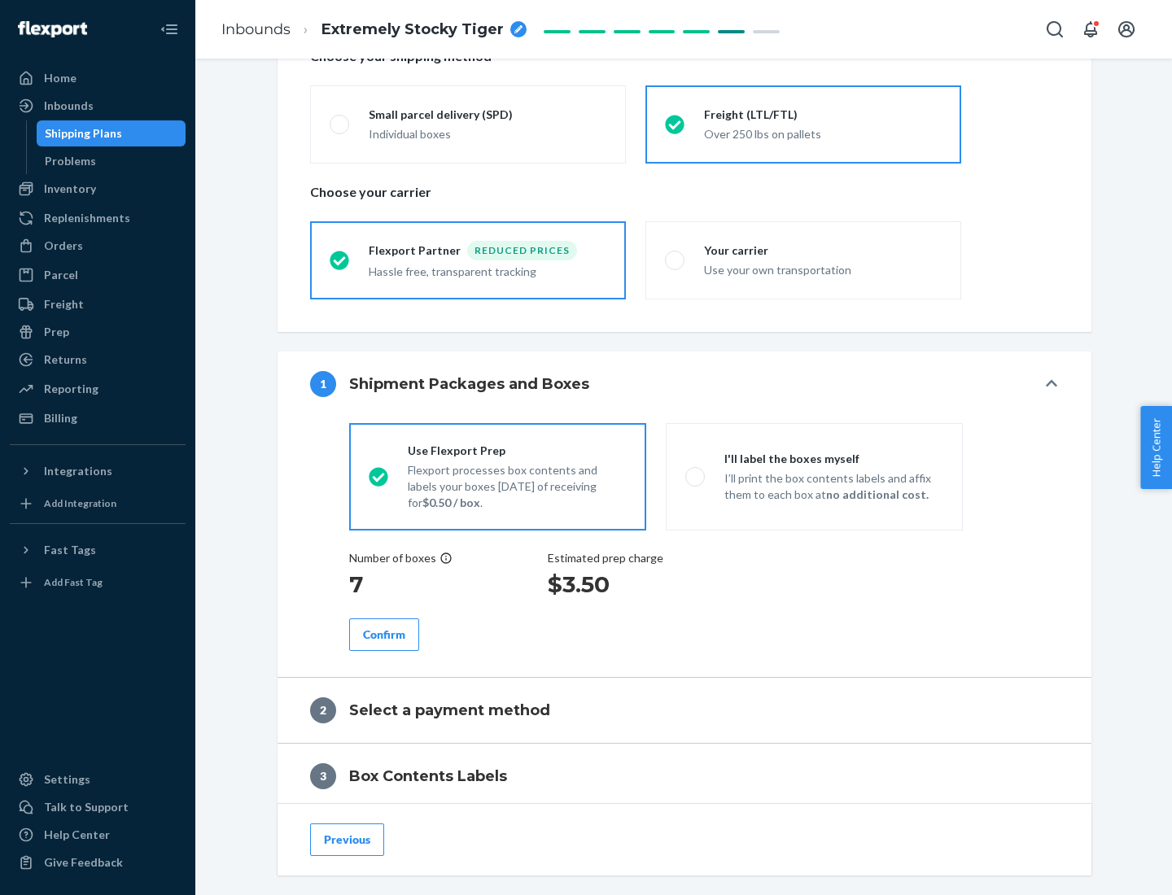
click at [814, 476] on p "I’ll print the box contents labels and affix them to each box at no additional …" at bounding box center [834, 487] width 219 height 33
click at [696, 476] on input "I'll label the boxes myself I’ll print the box contents labels and affix them t…" at bounding box center [690, 476] width 11 height 11
radio input "true"
radio input "false"
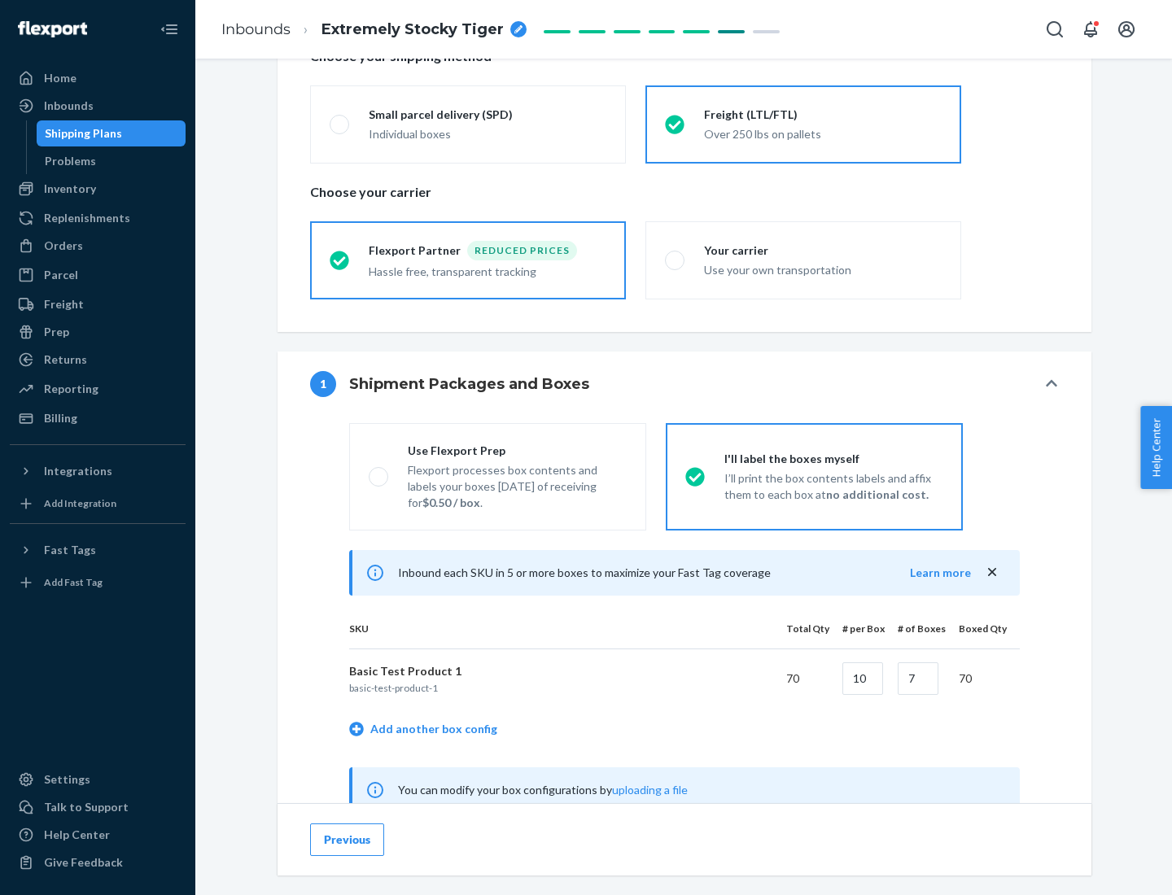
scroll to position [509, 0]
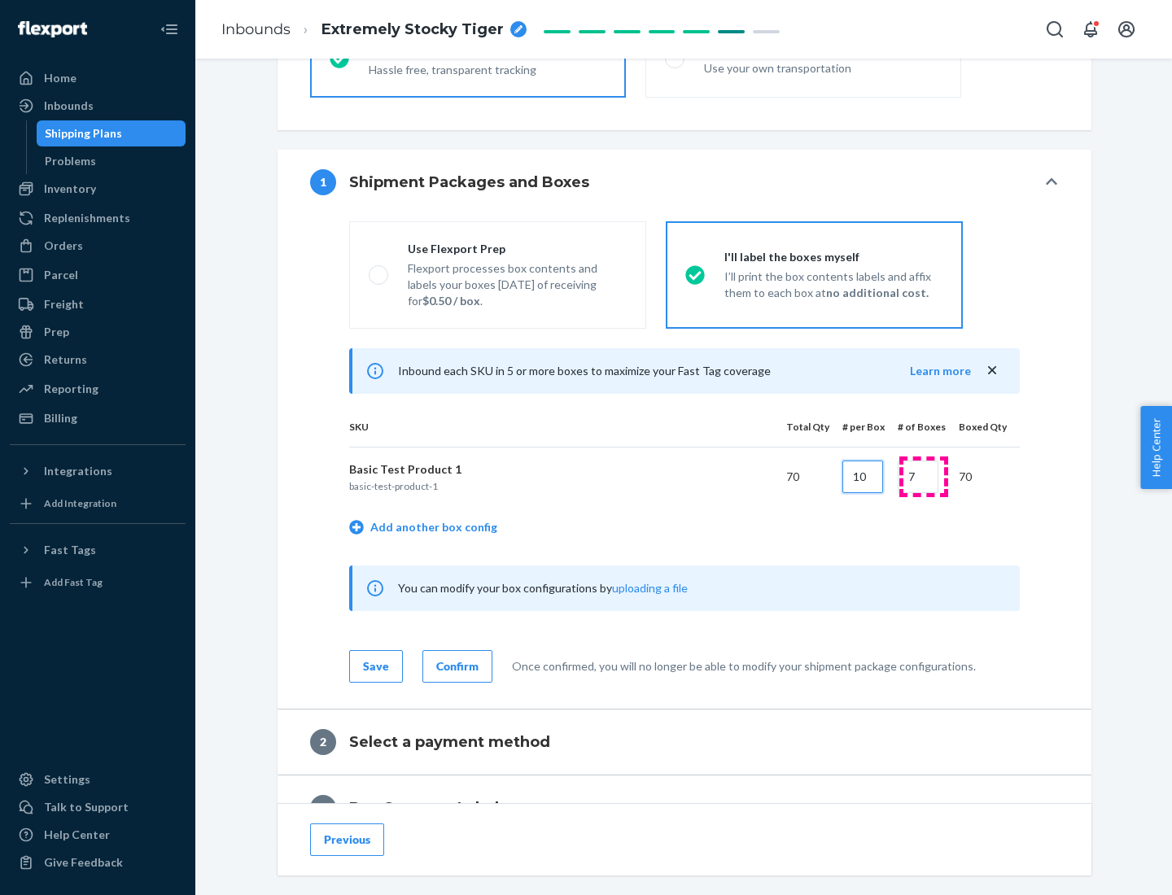
type input "10"
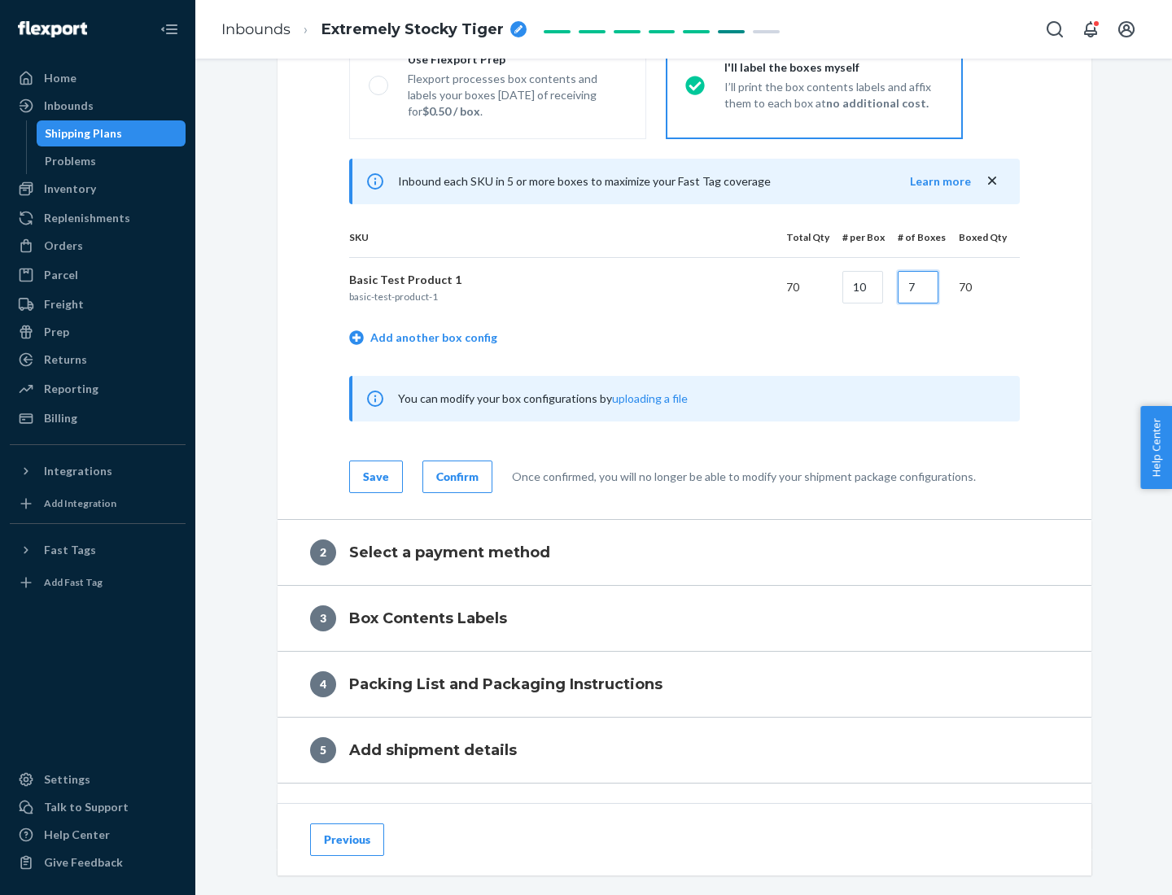
type input "7"
click at [455, 476] on div "Confirm" at bounding box center [457, 477] width 42 height 16
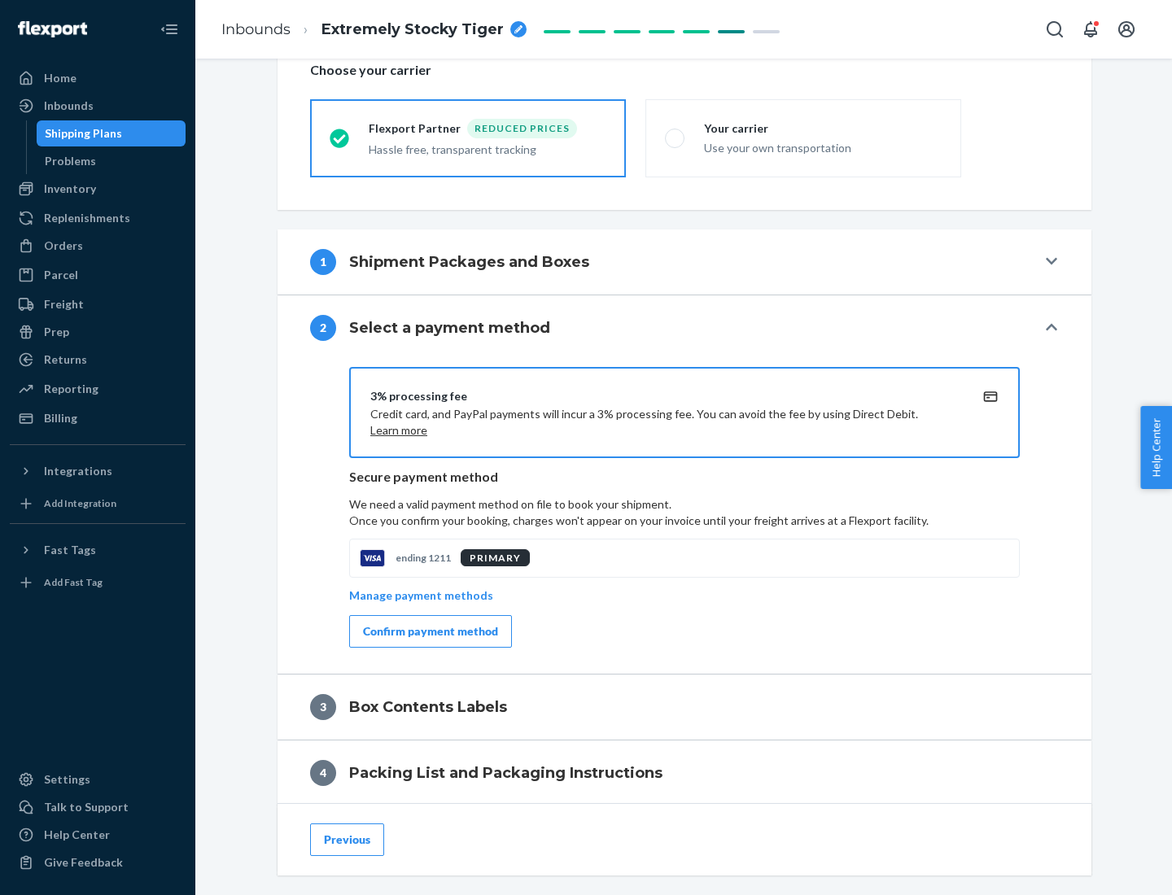
scroll to position [584, 0]
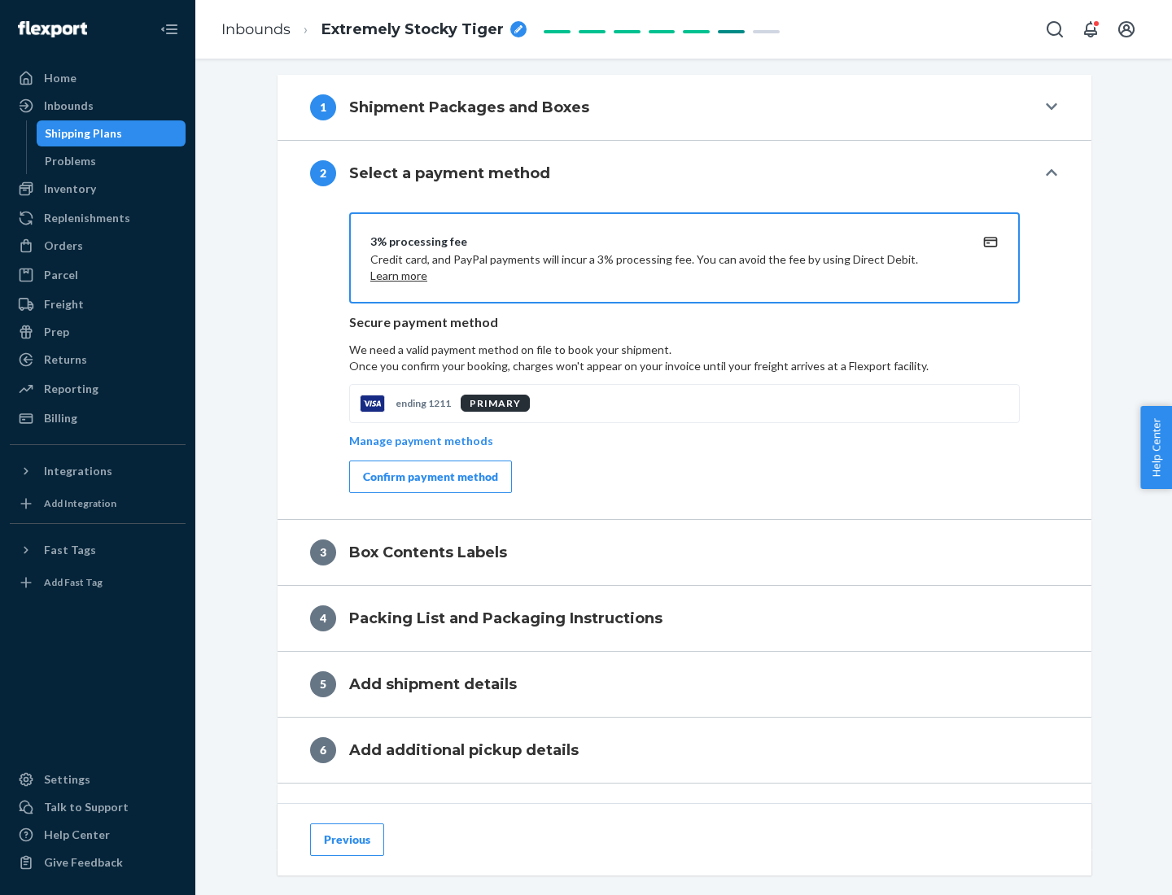
click at [429, 477] on div "Confirm payment method" at bounding box center [430, 477] width 135 height 16
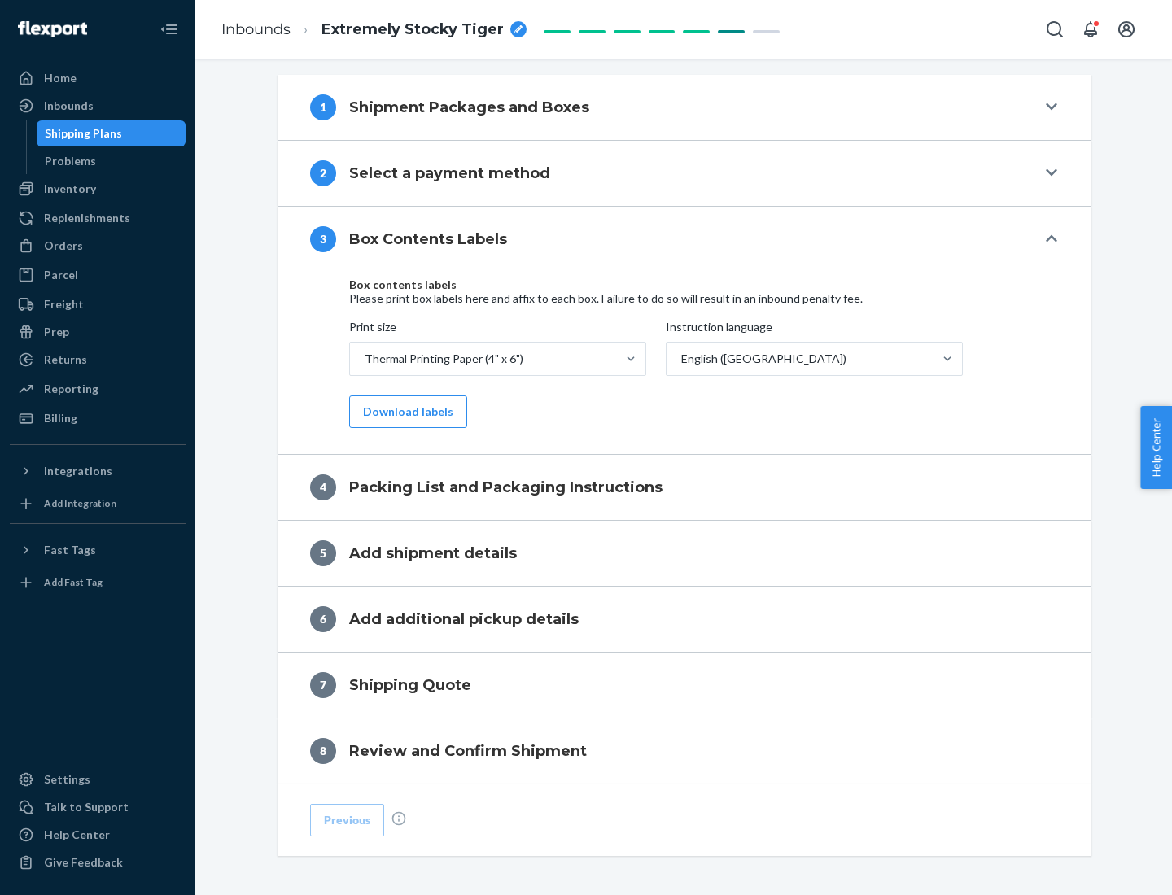
scroll to position [519, 0]
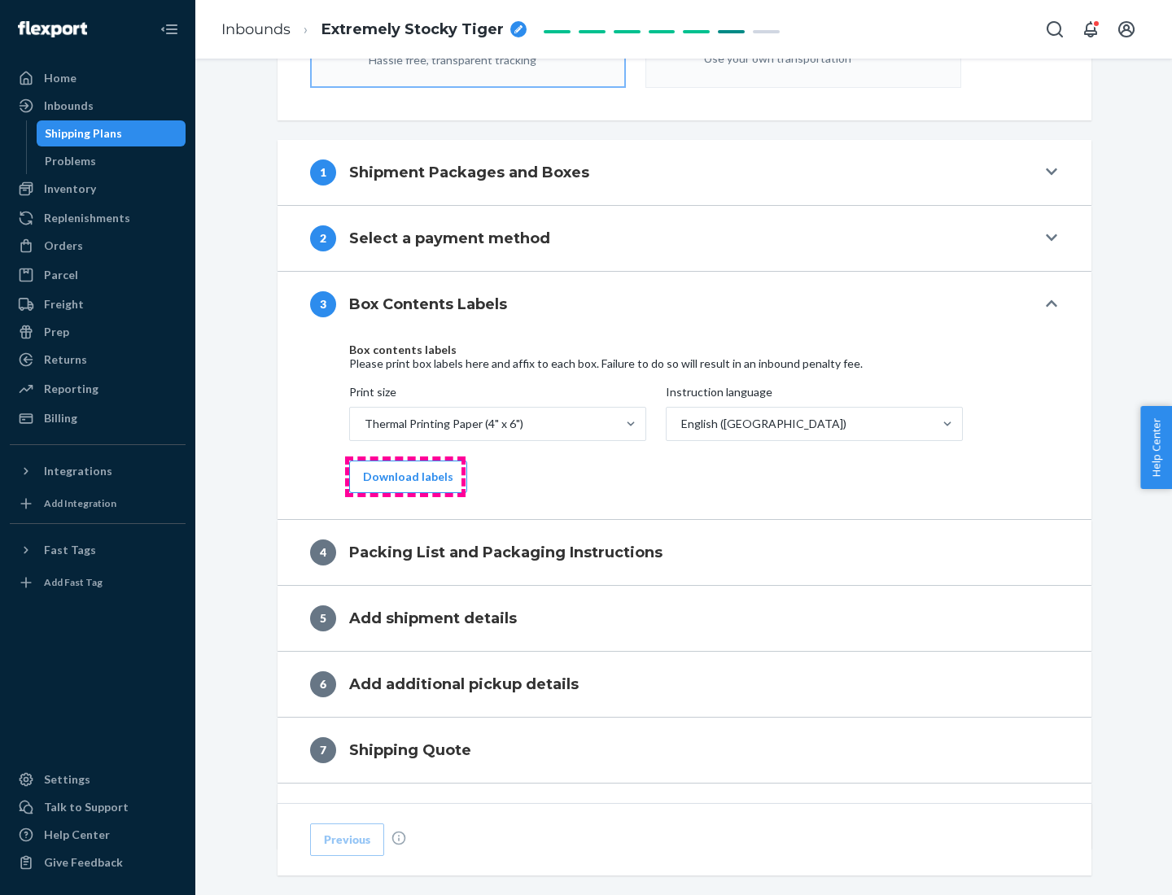
click at [405, 477] on button "Download labels" at bounding box center [408, 477] width 118 height 33
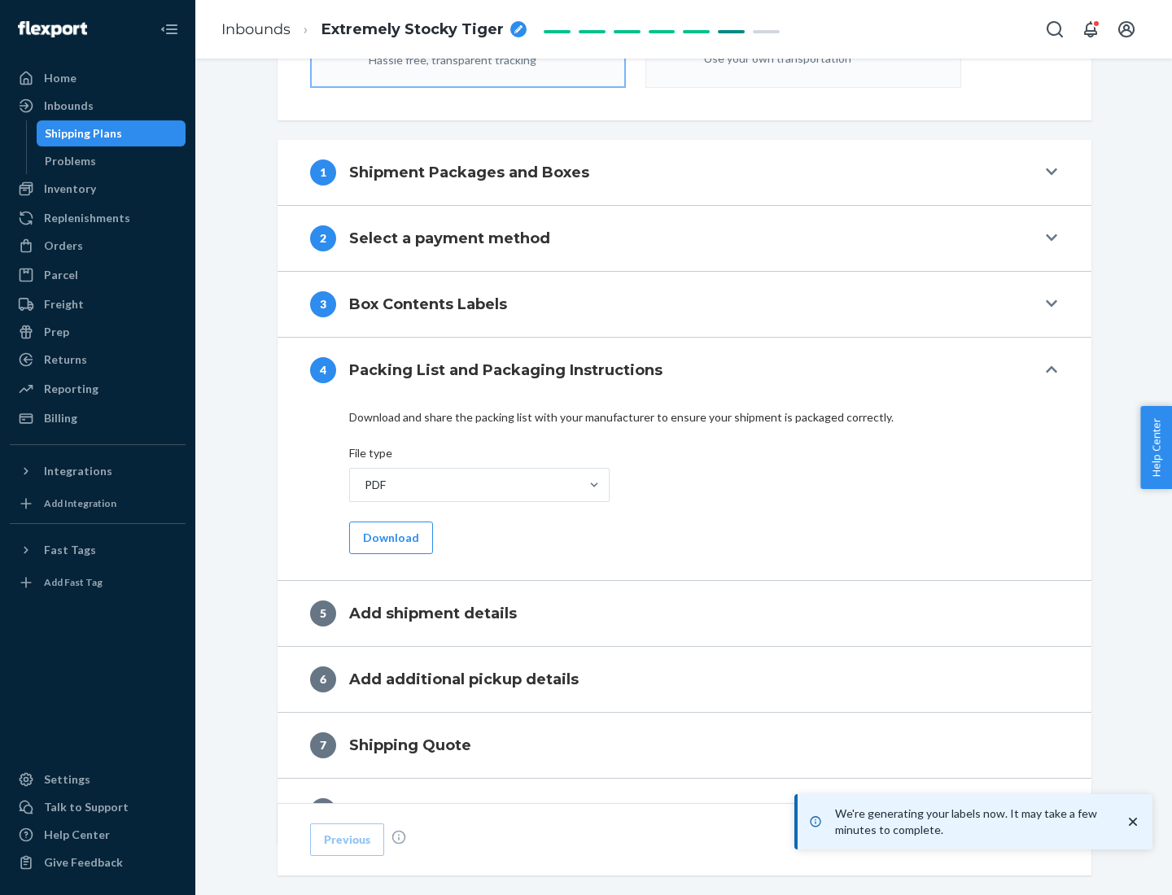
scroll to position [580, 0]
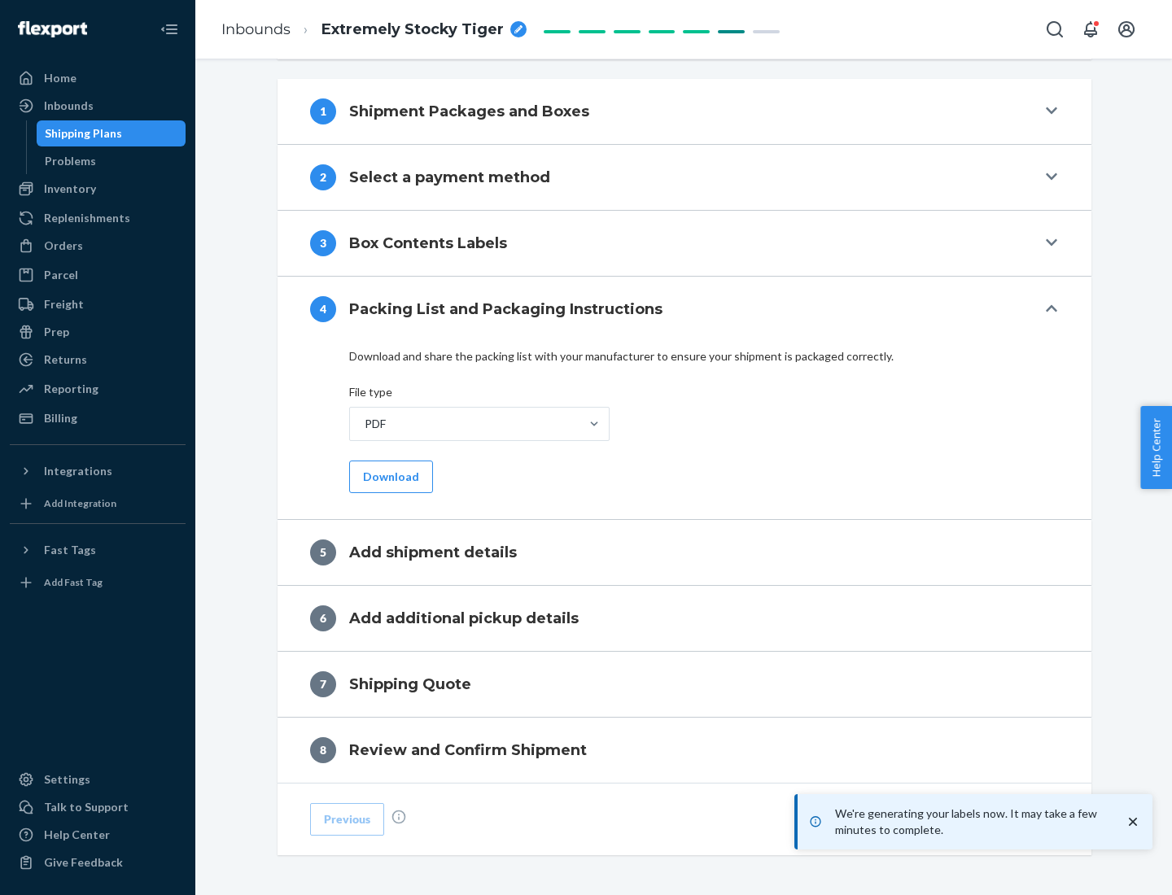
click at [389, 476] on button "Download" at bounding box center [391, 477] width 84 height 33
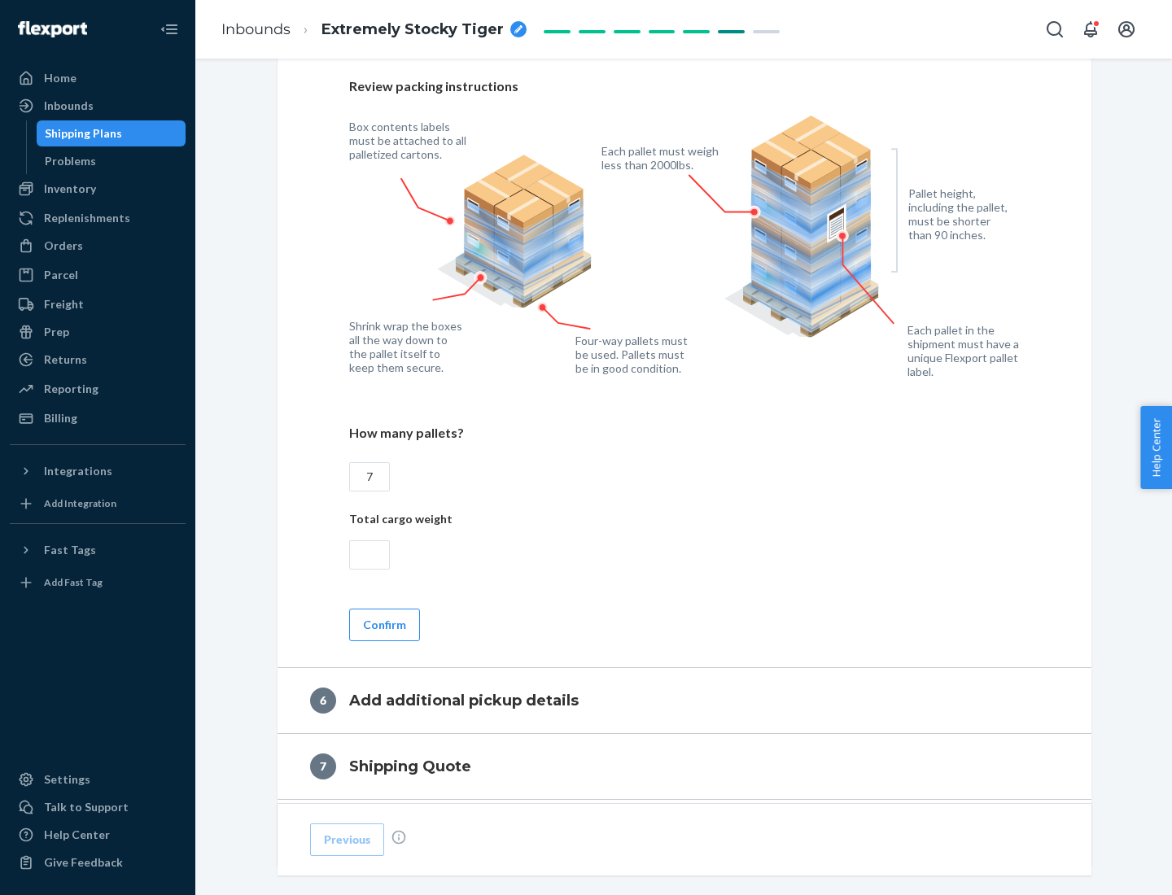
scroll to position [1123, 0]
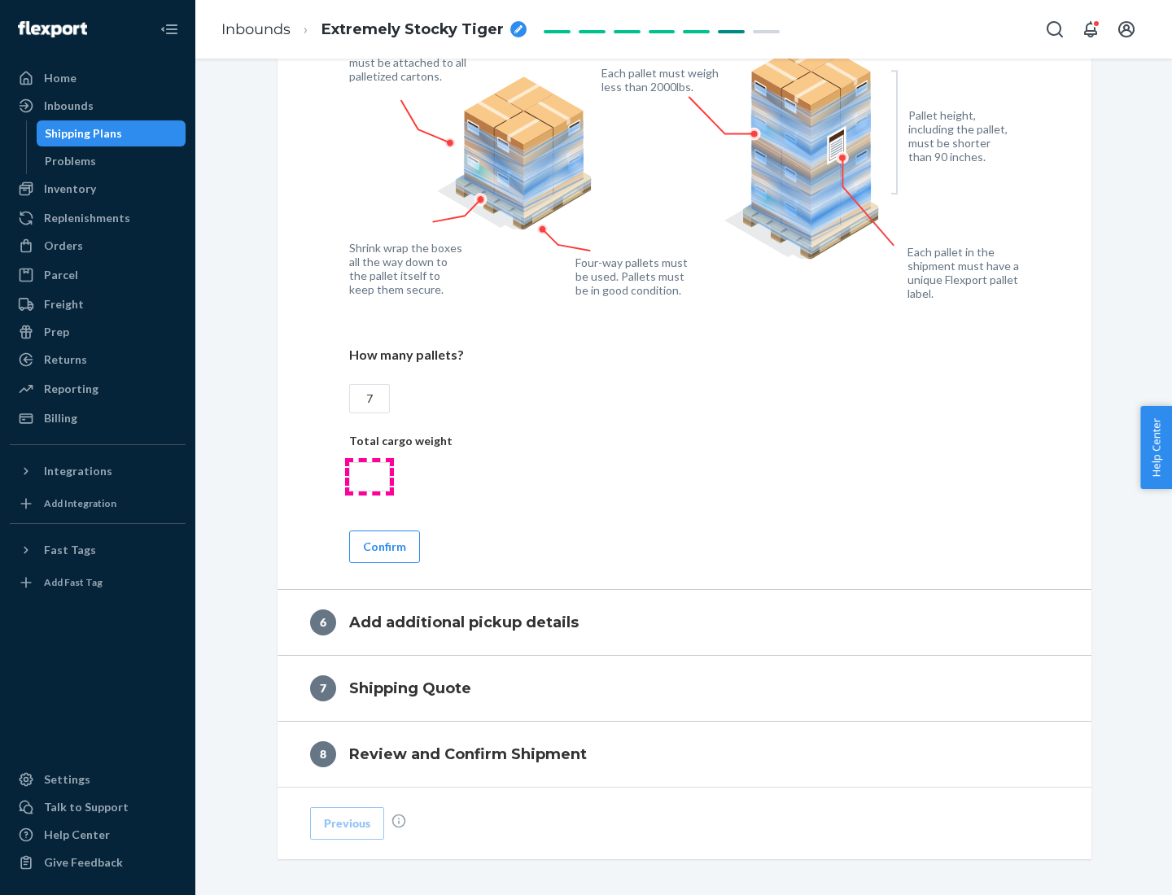
type input "7"
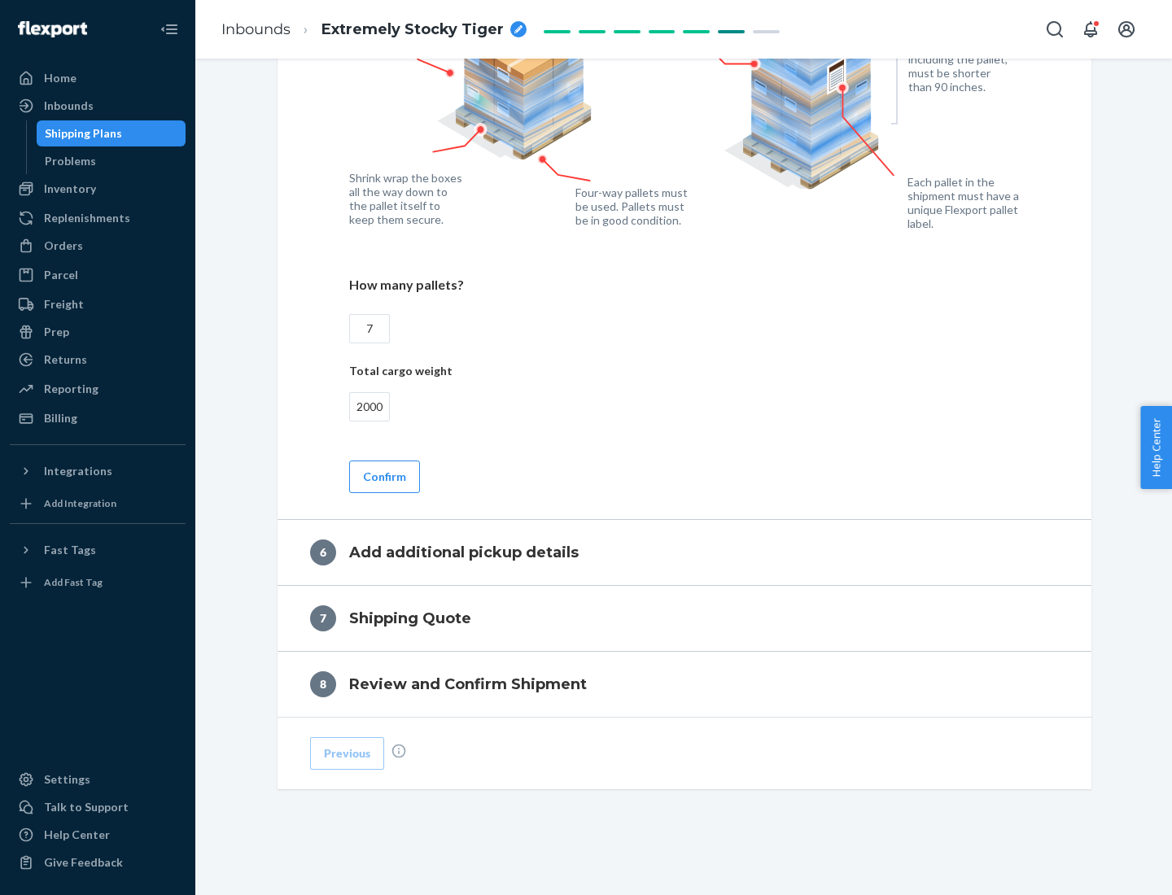
type input "2000"
click at [383, 476] on button "Confirm" at bounding box center [384, 477] width 71 height 33
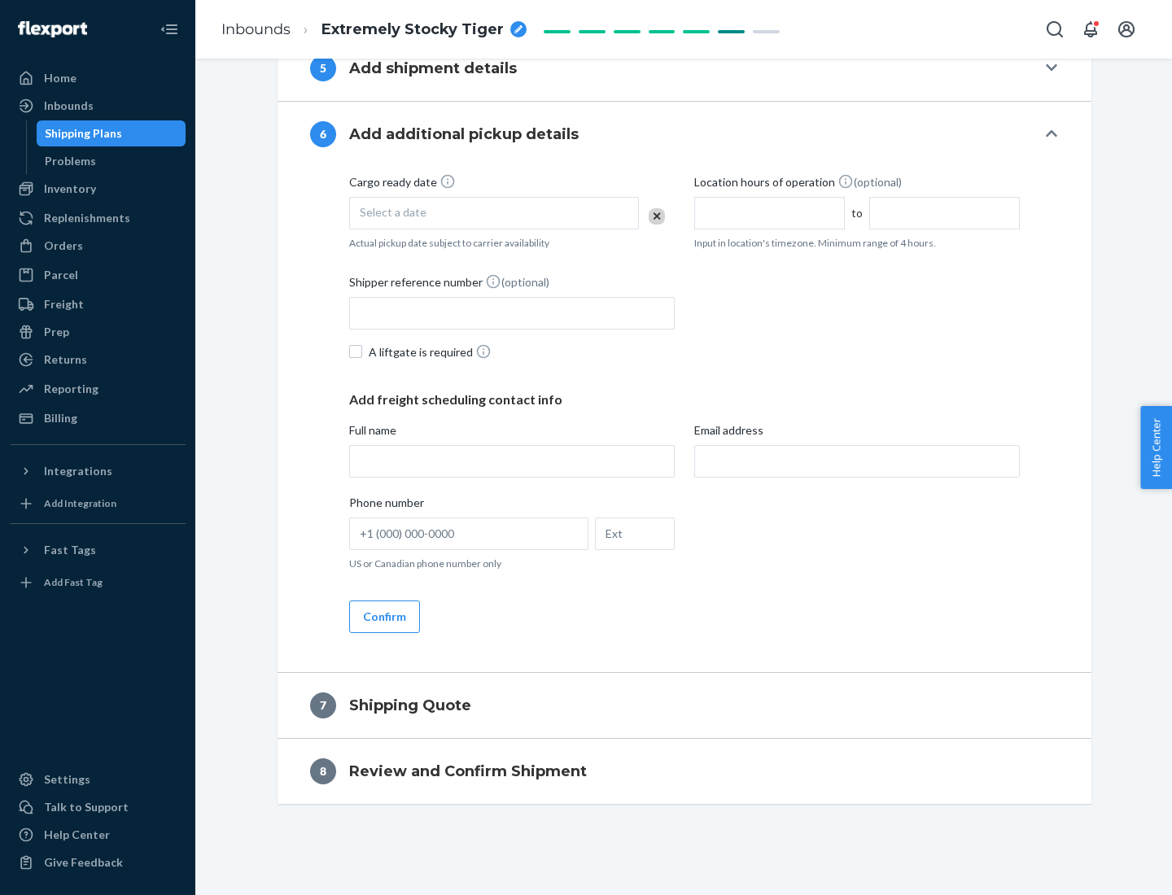
scroll to position [623, 0]
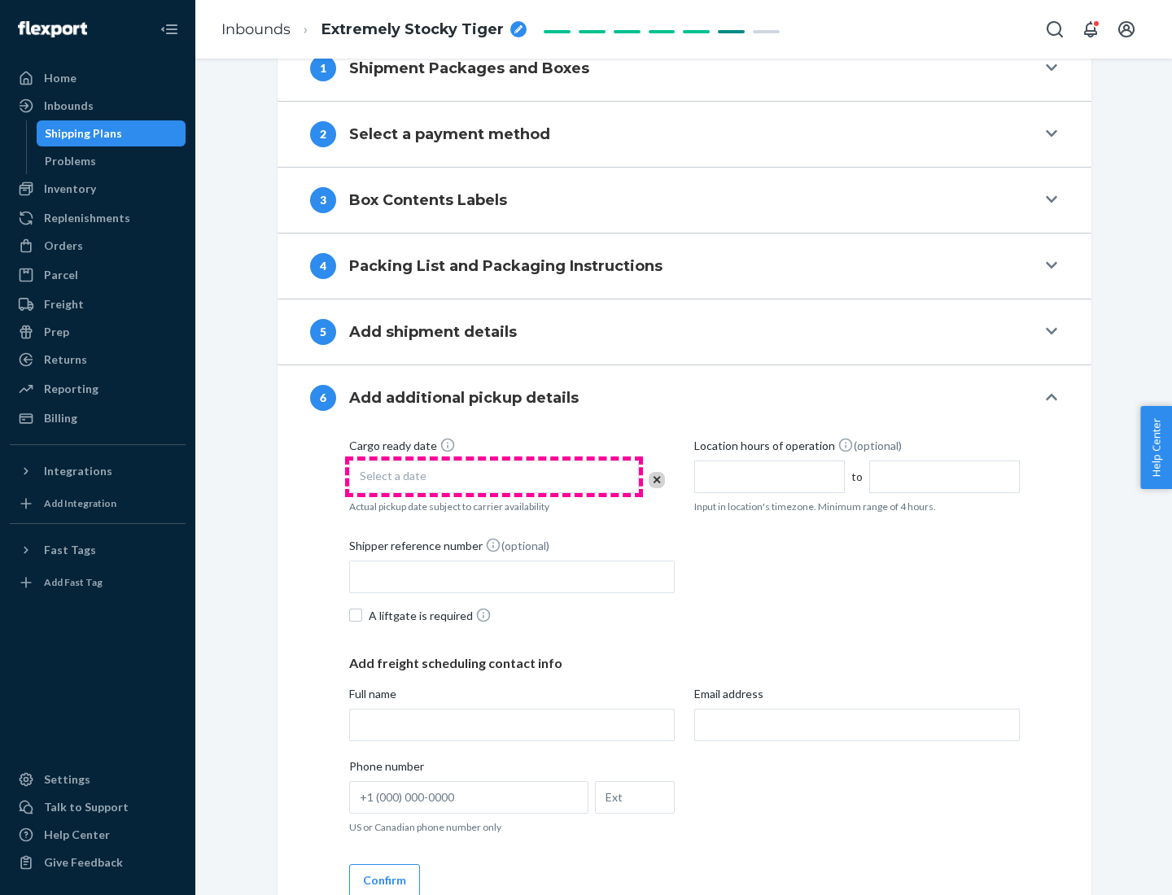
click at [494, 476] on div "Select a date" at bounding box center [494, 477] width 290 height 33
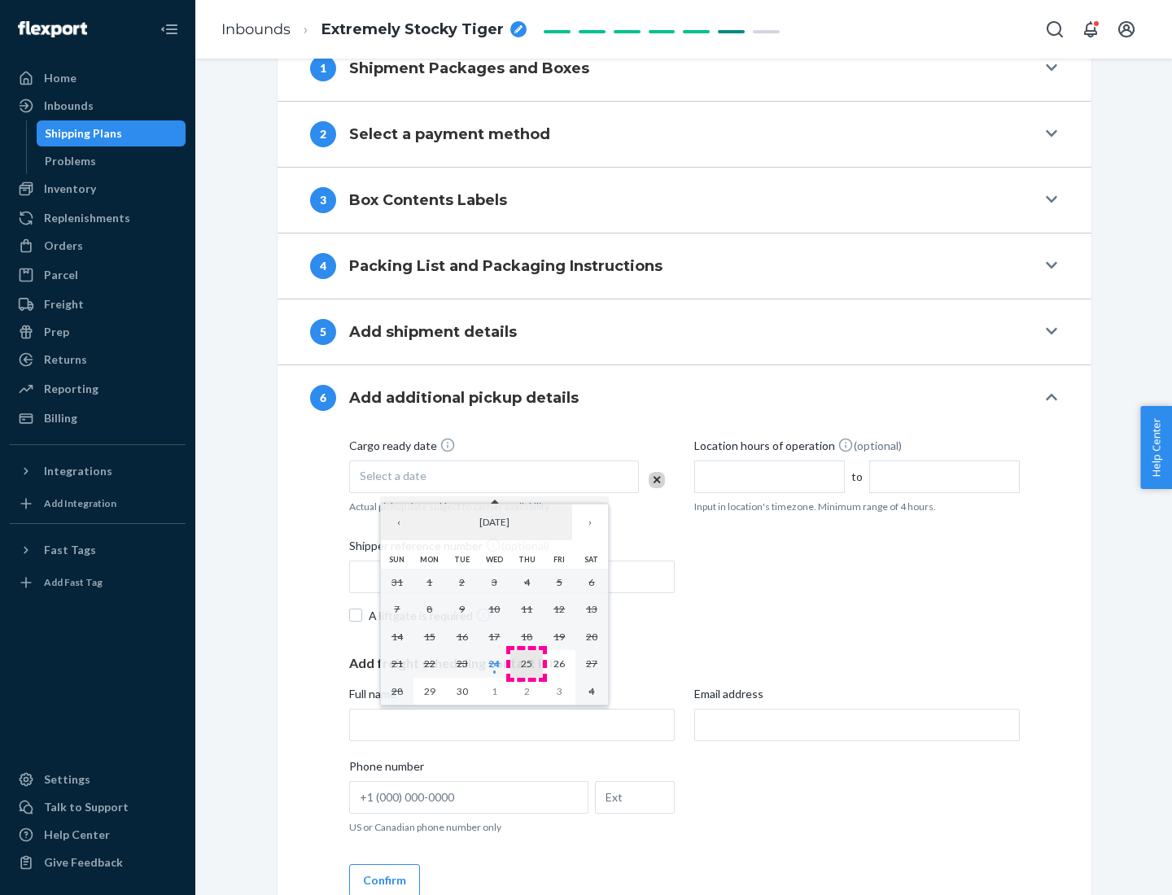
click at [527, 663] on abbr "25" at bounding box center [526, 664] width 11 height 12
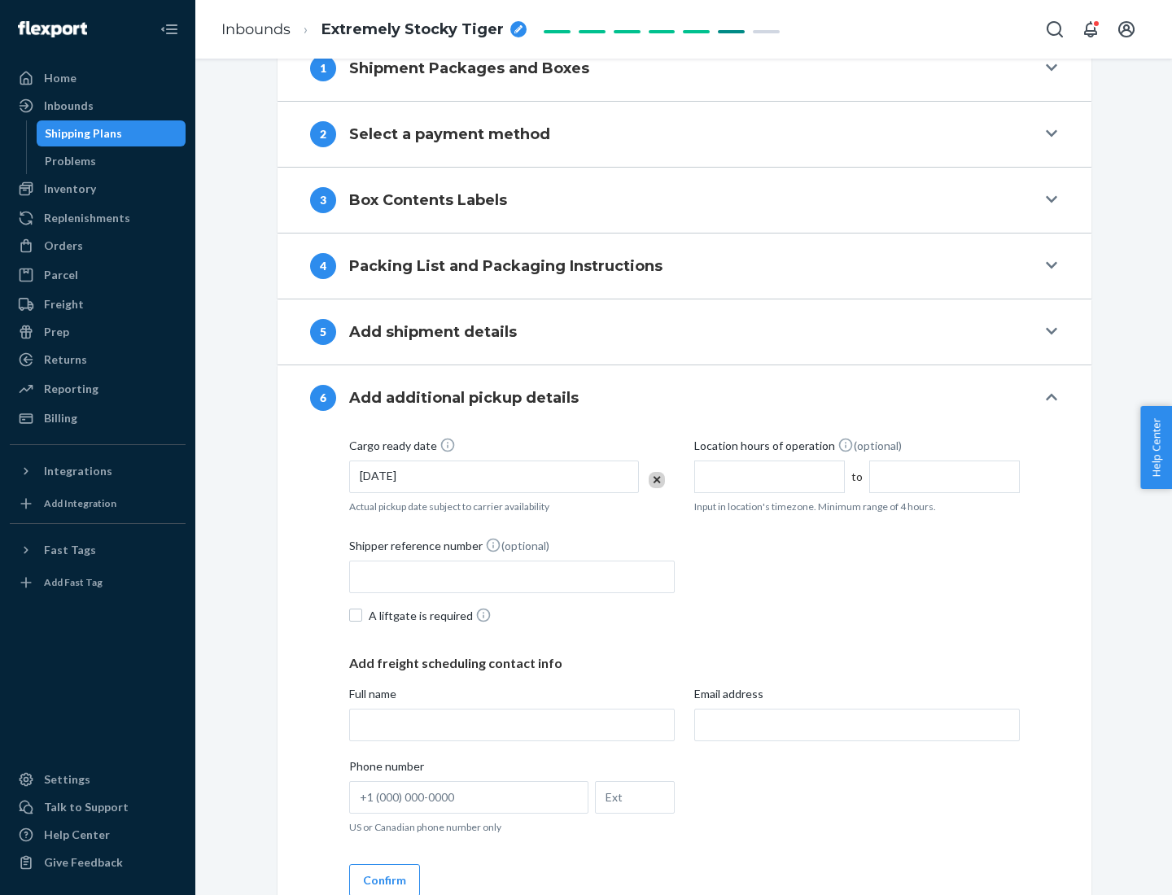
scroll to position [871, 0]
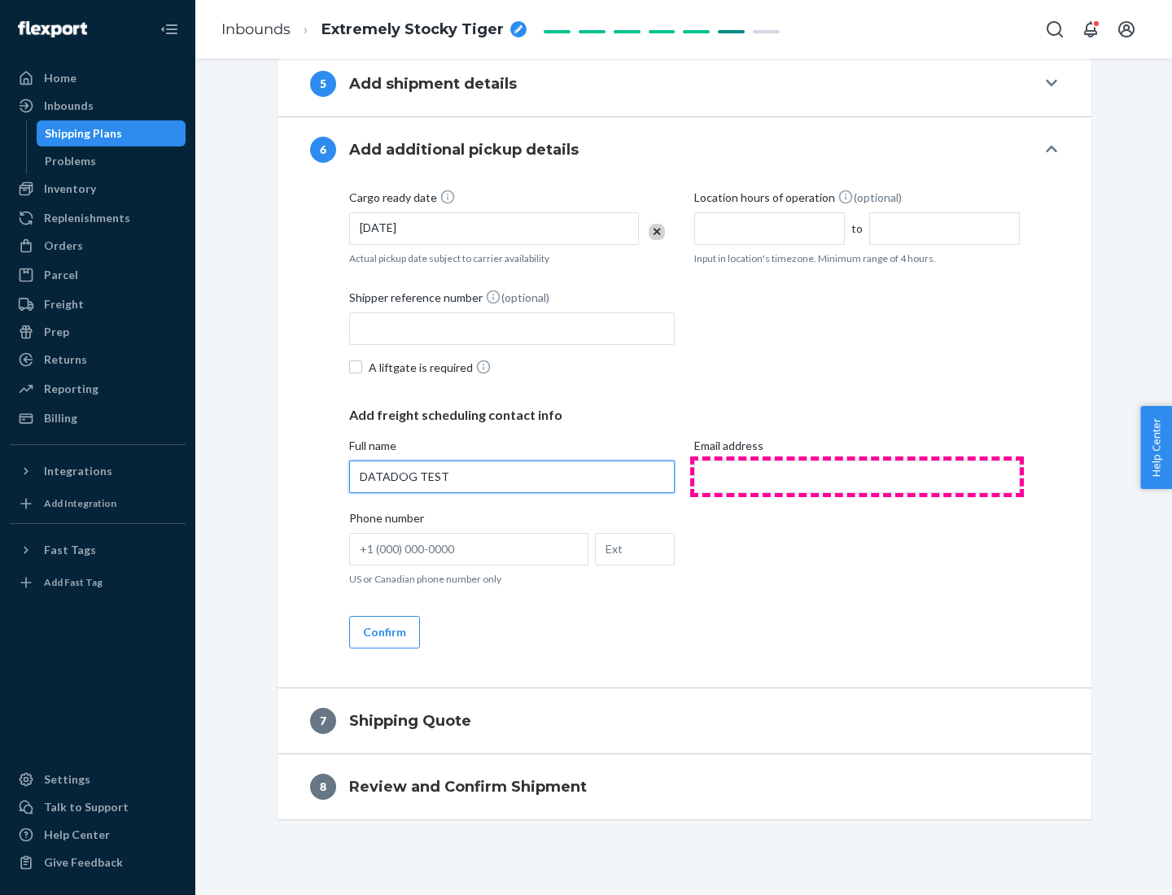
type input "DATADOG TEST"
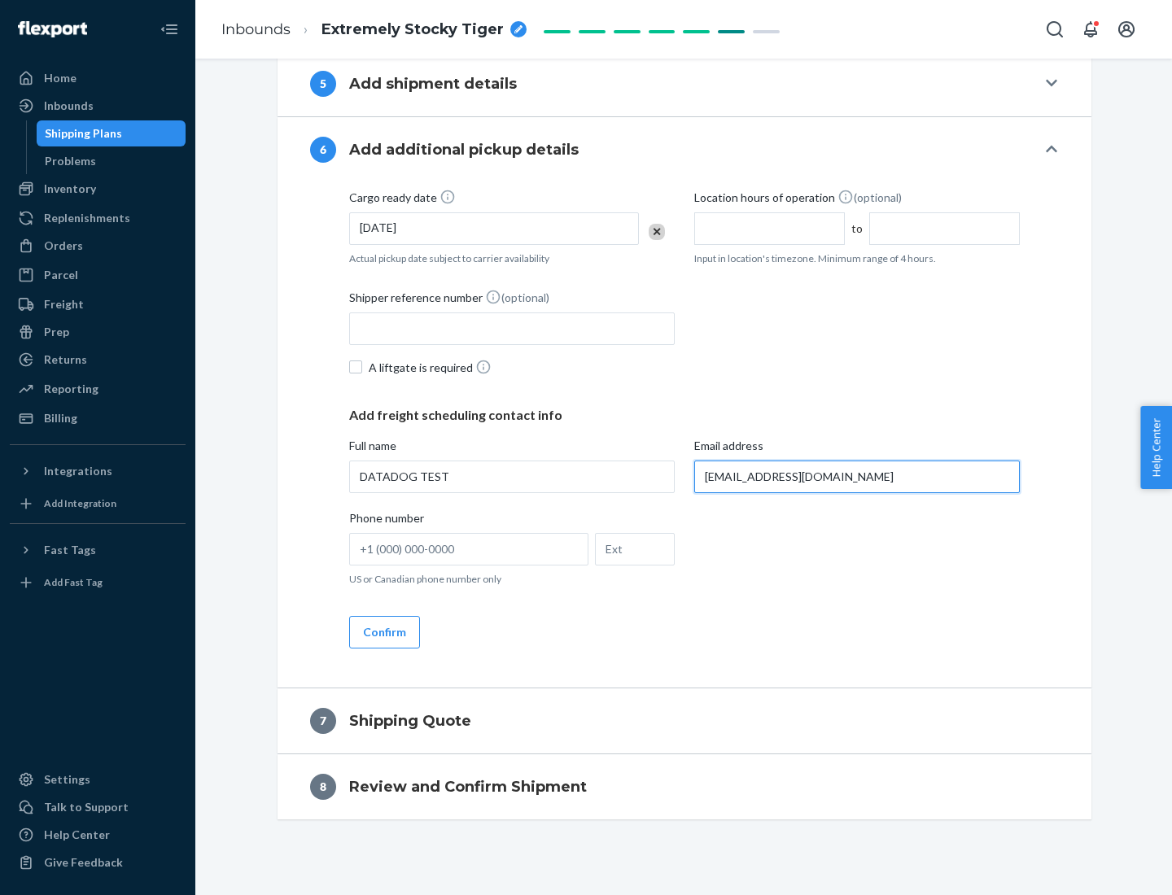
scroll to position [887, 0]
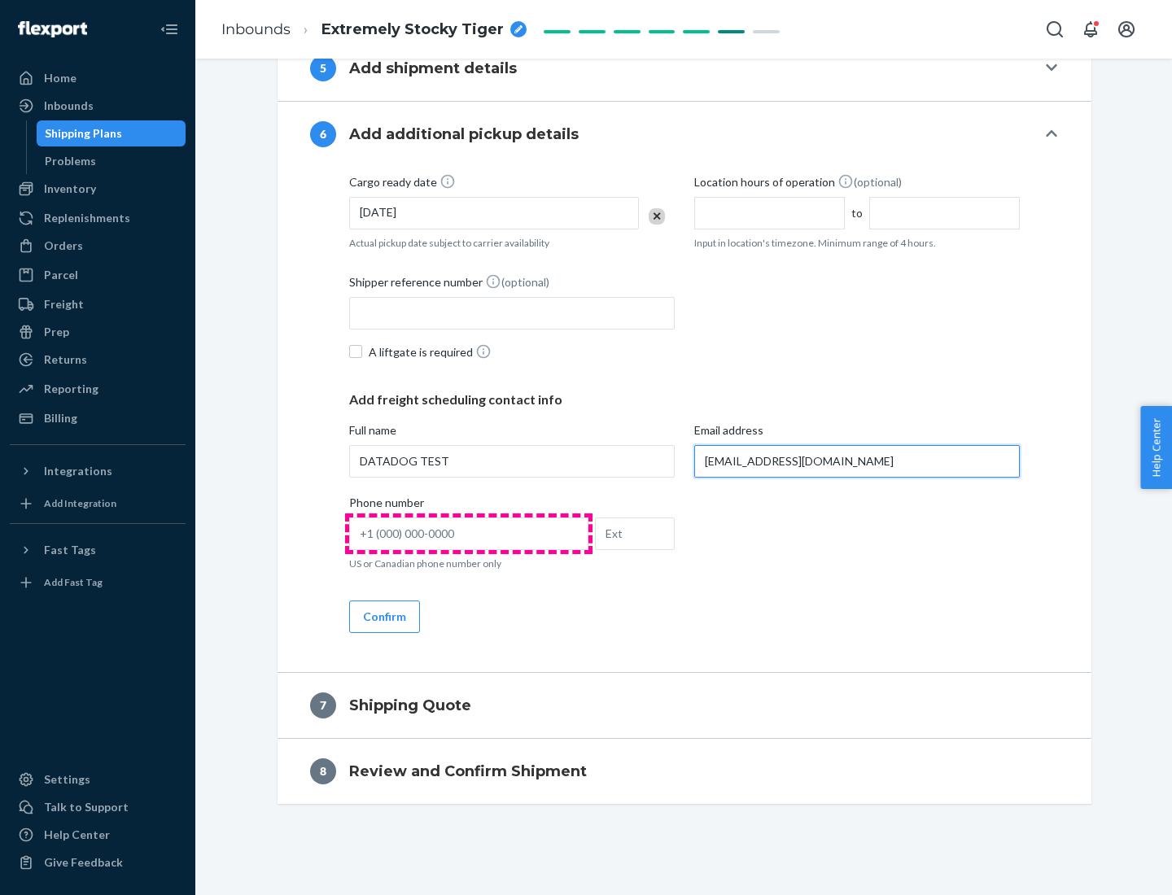
type input "[EMAIL_ADDRESS][DOMAIN_NAME]"
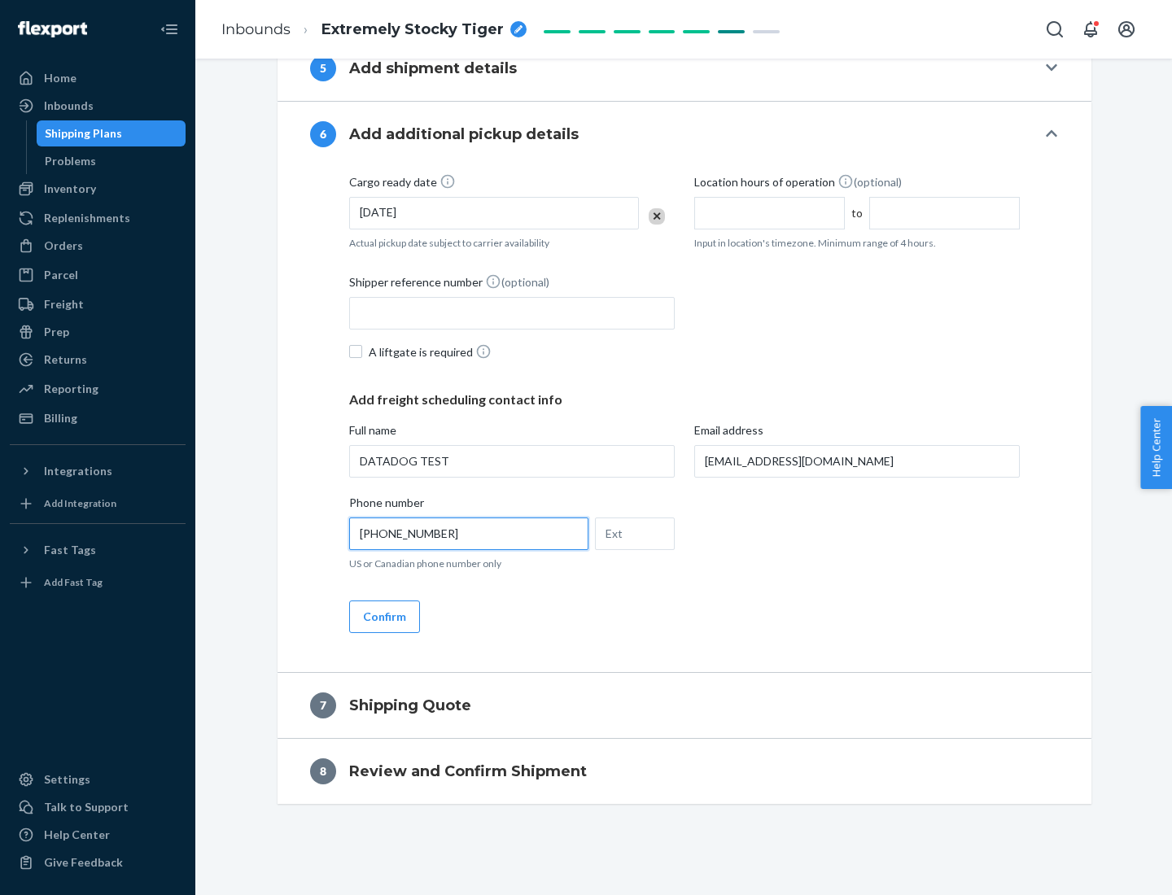
type input "[PHONE_NUMBER]"
click at [383, 616] on button "Confirm" at bounding box center [384, 617] width 71 height 33
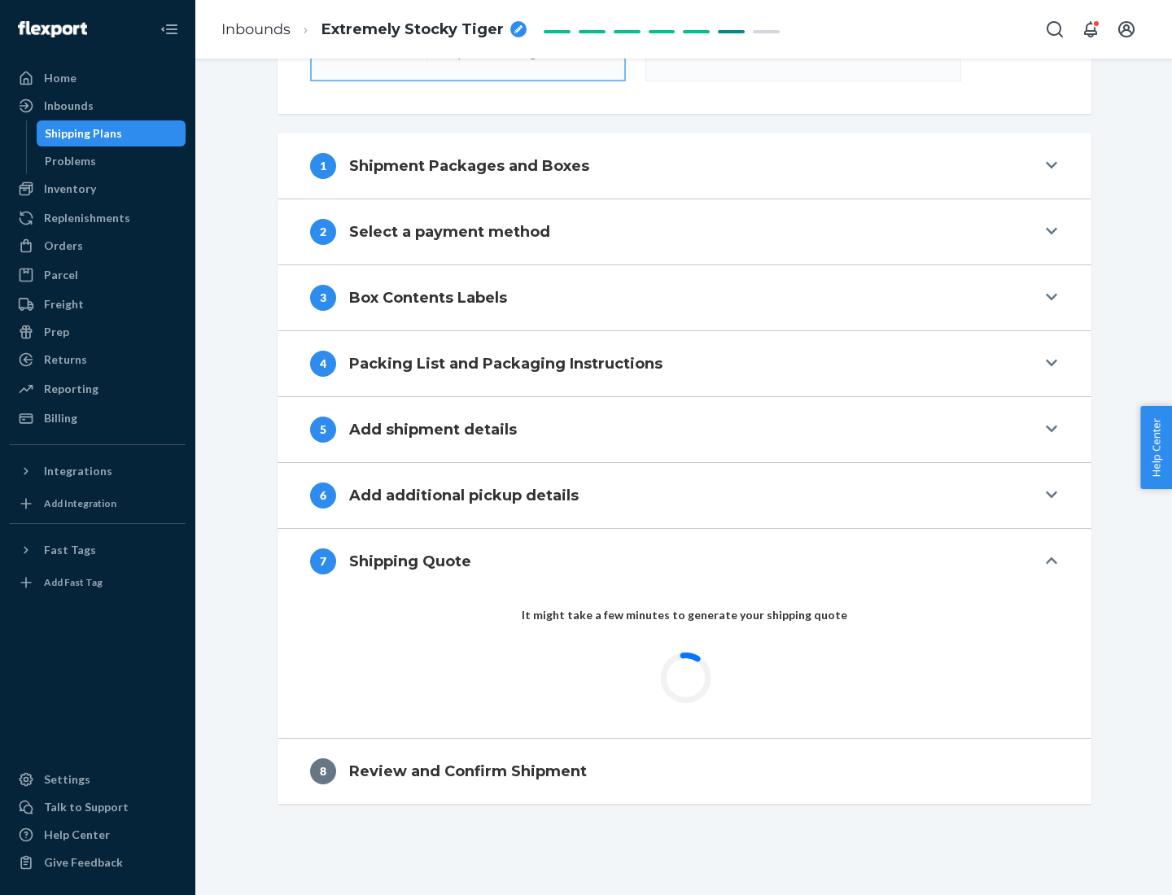
scroll to position [584, 0]
